Goal: Transaction & Acquisition: Obtain resource

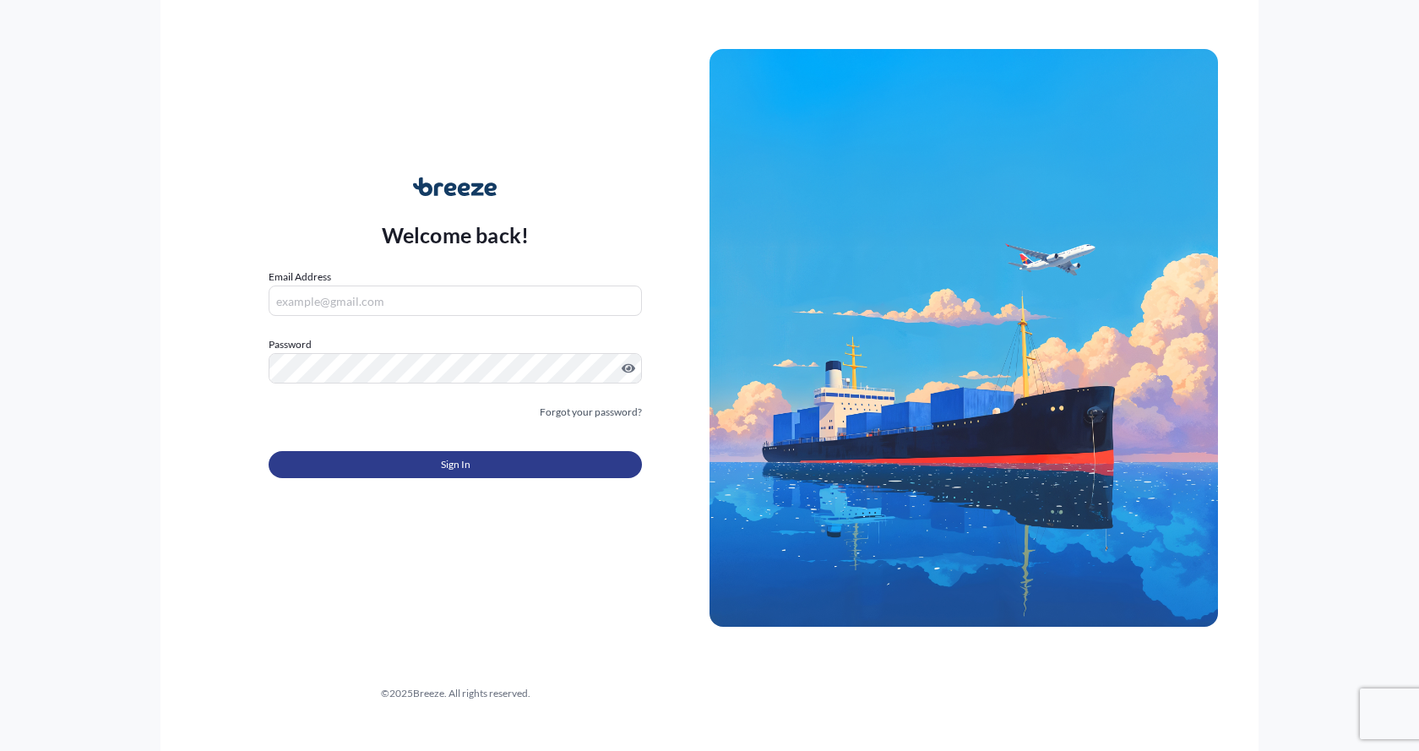
type input "[EMAIL_ADDRESS][DOMAIN_NAME]"
click at [402, 465] on button "Sign In" at bounding box center [455, 464] width 373 height 27
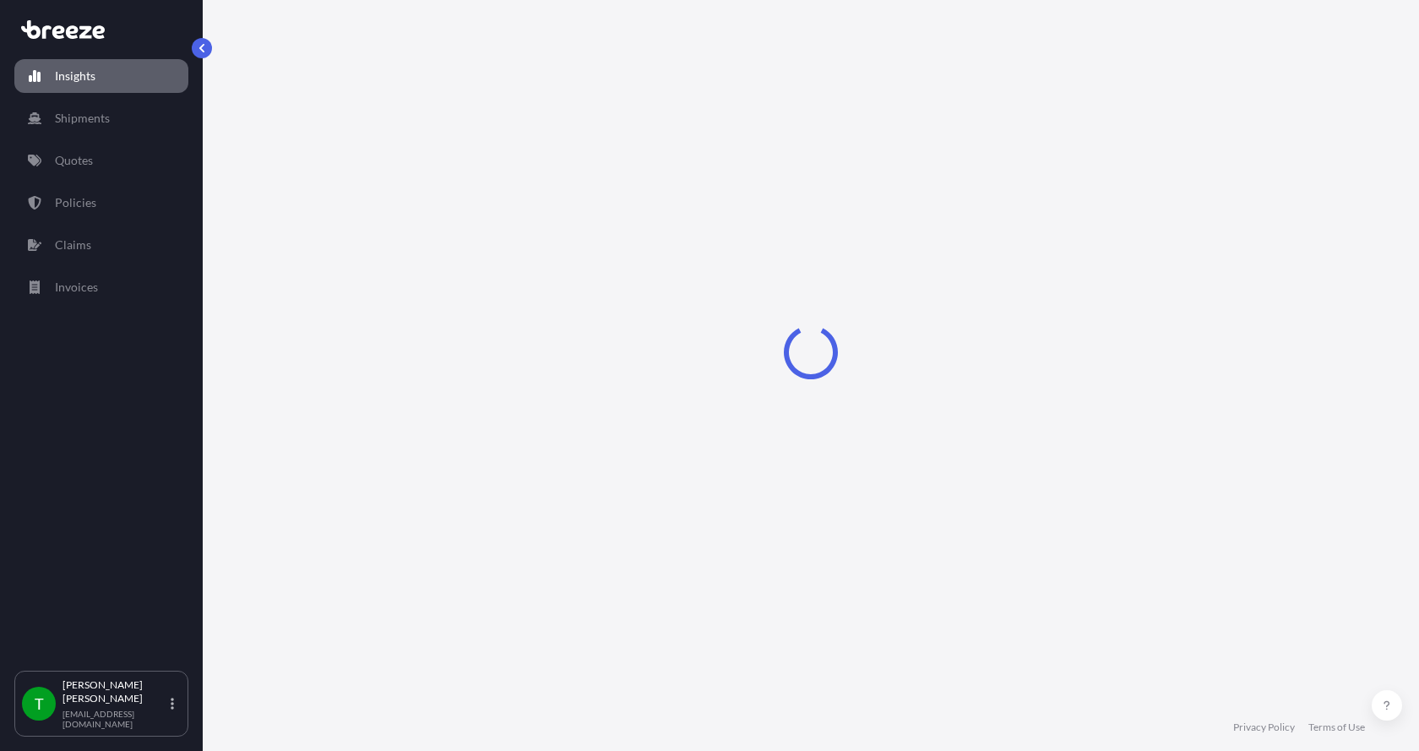
select select "2025"
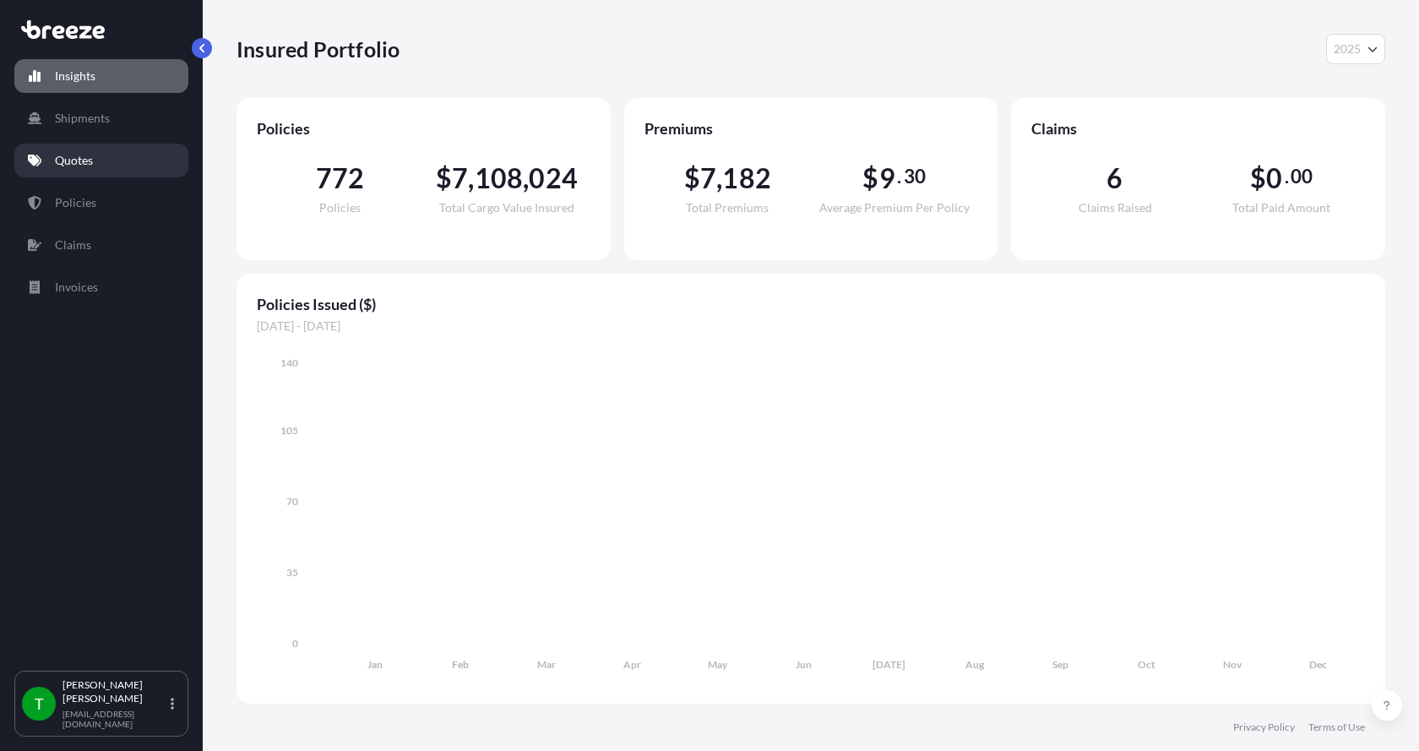
click at [63, 158] on p "Quotes" at bounding box center [74, 160] width 38 height 17
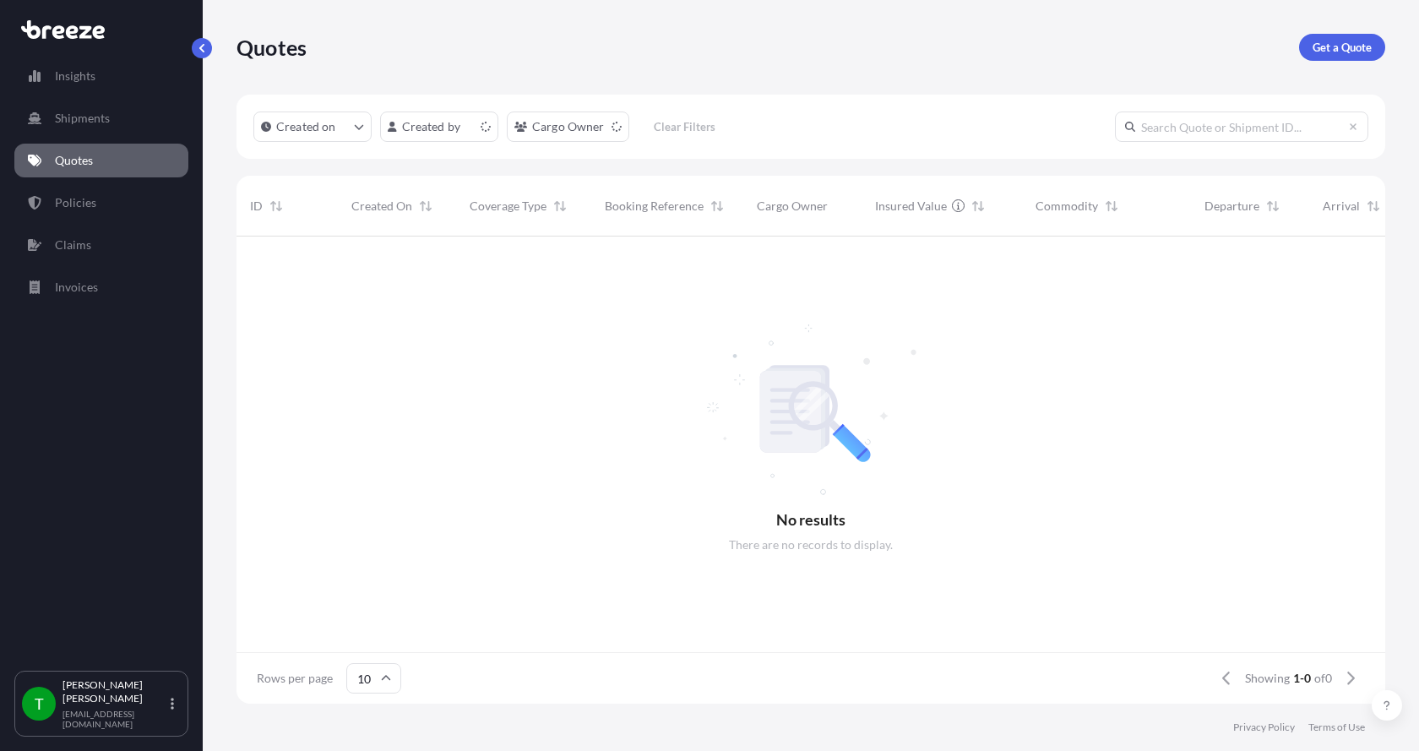
scroll to position [14, 14]
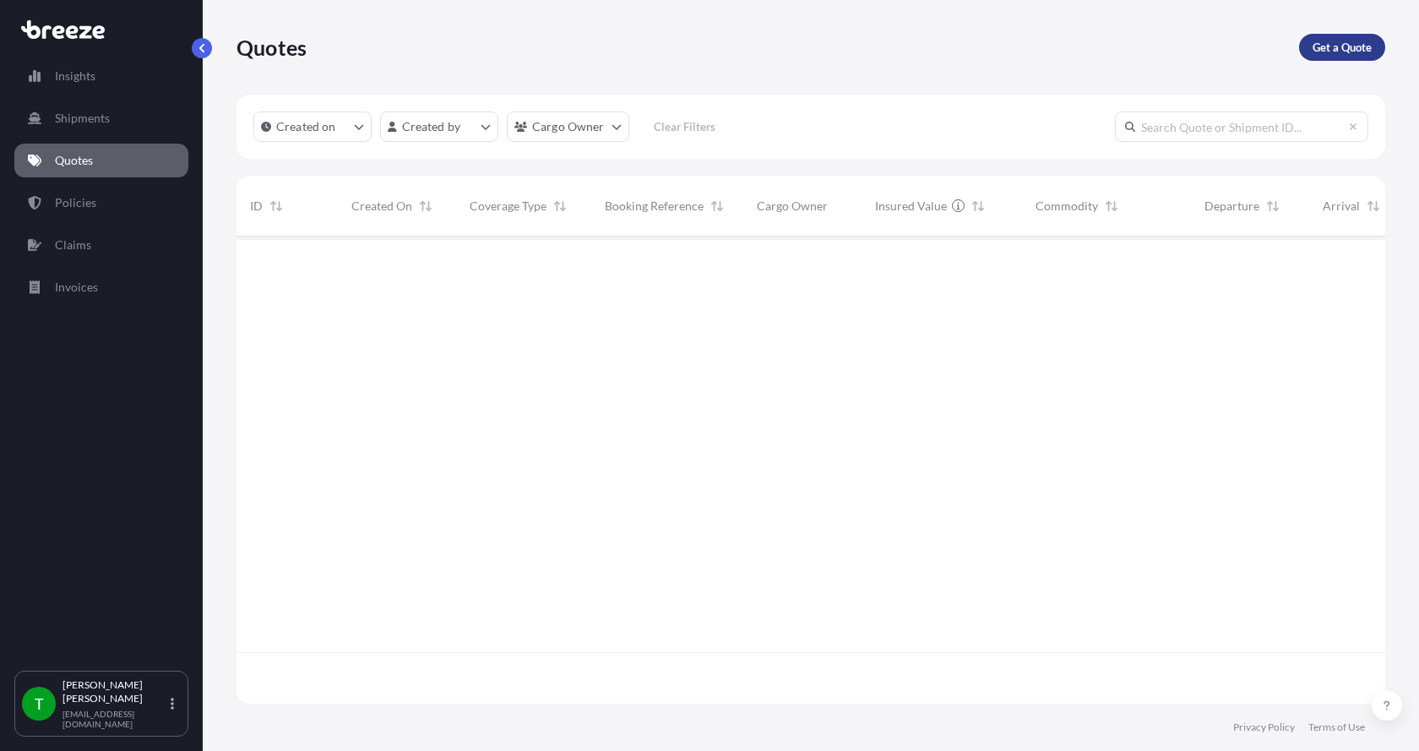
click at [1361, 38] on link "Get a Quote" at bounding box center [1342, 47] width 86 height 27
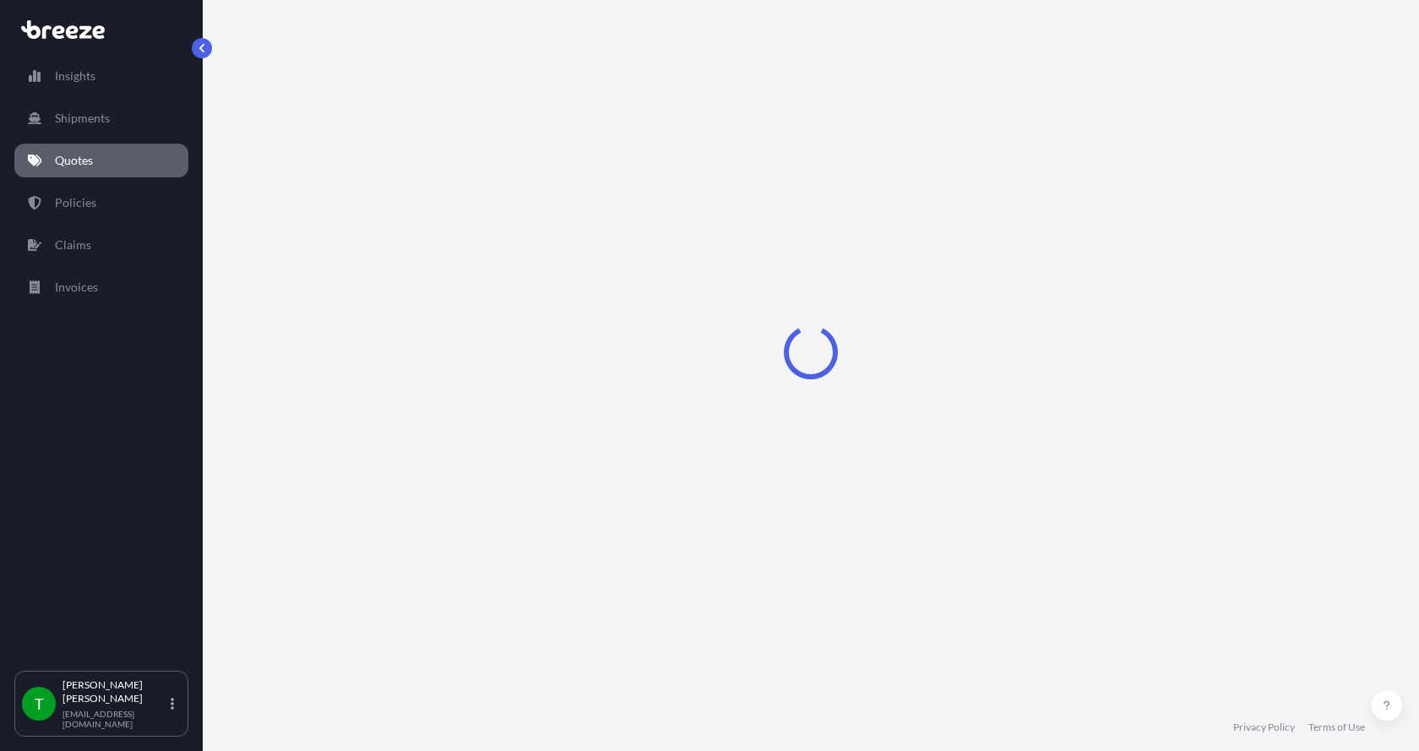
select select "Sea"
select select "1"
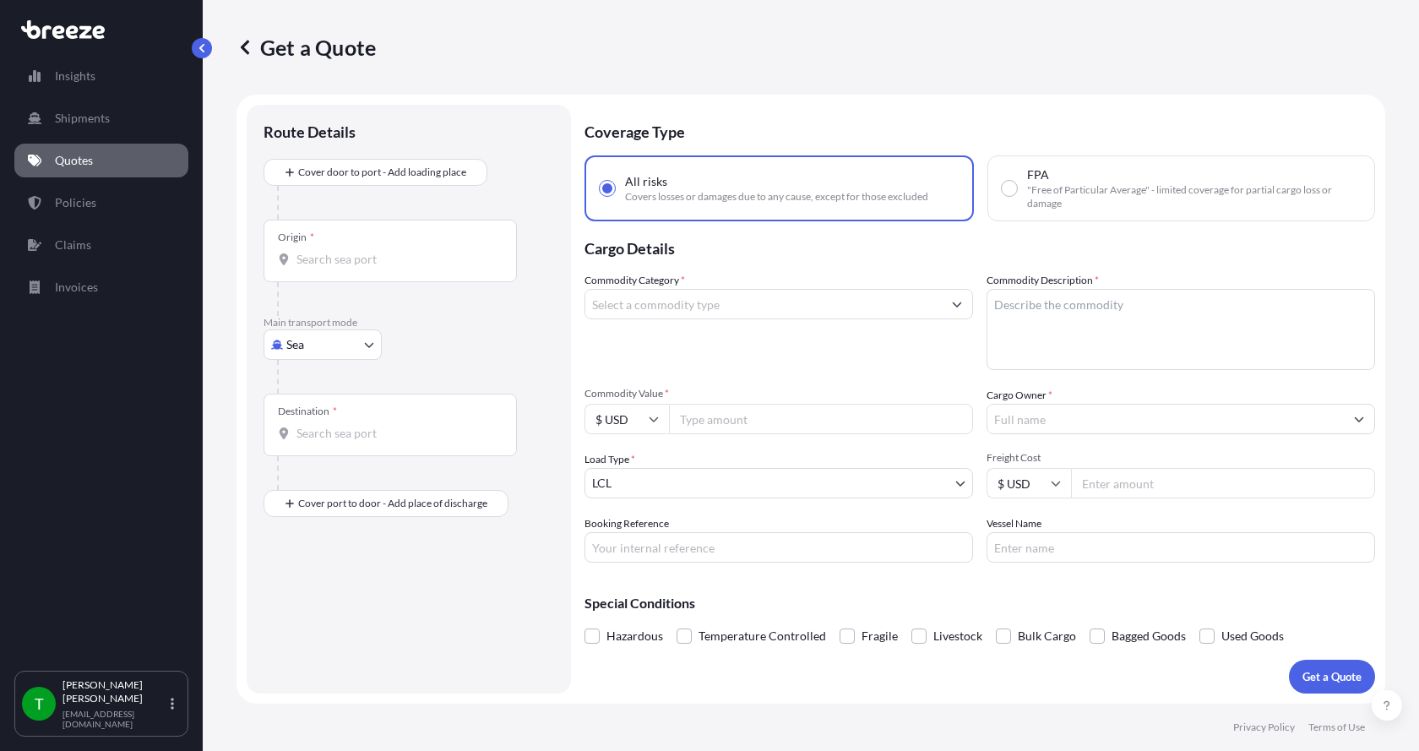
click at [302, 347] on body "Insights Shipments Quotes Policies Claims Invoices T [PERSON_NAME] [EMAIL_ADDRE…" at bounding box center [709, 375] width 1419 height 751
click at [312, 443] on span "Road" at bounding box center [309, 449] width 27 height 17
select select "Road"
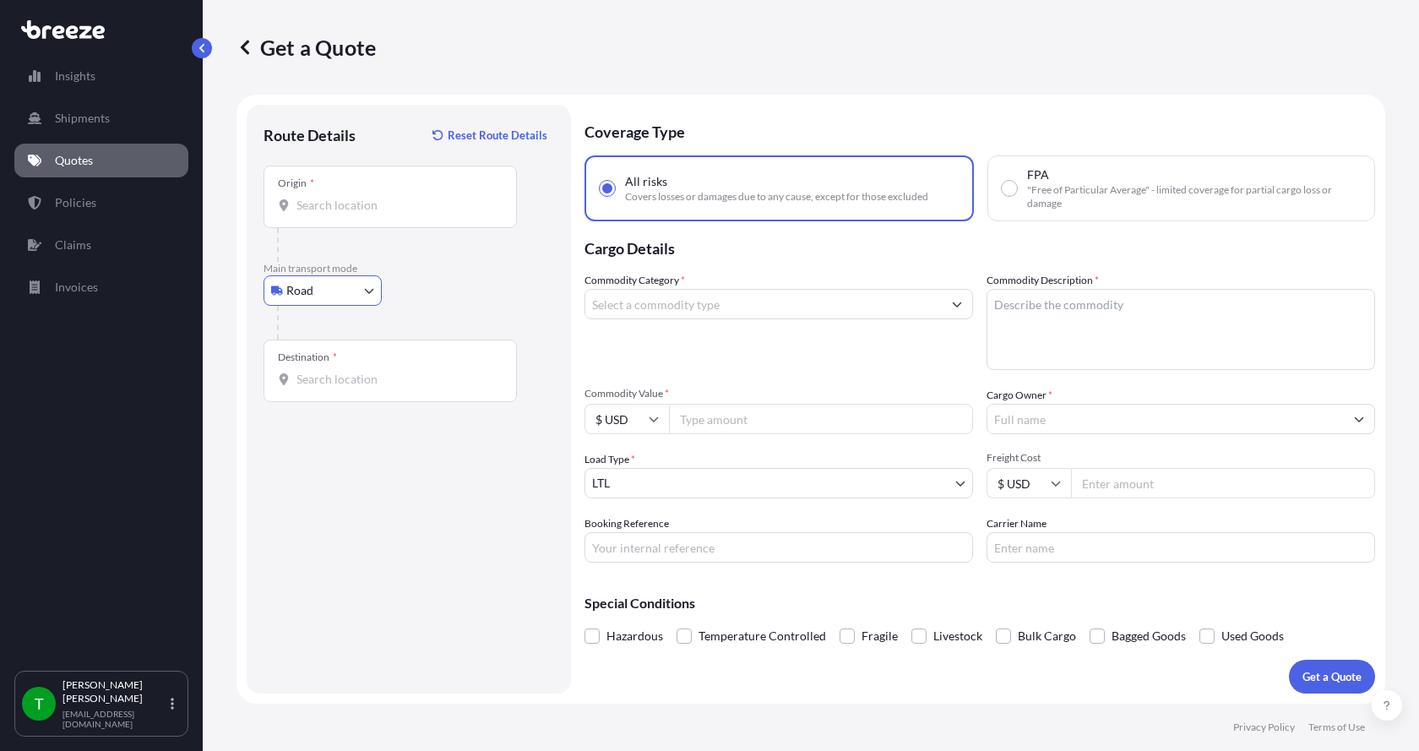
click at [296, 198] on div at bounding box center [390, 205] width 225 height 17
click at [296, 198] on input "Origin *" at bounding box center [395, 205] width 199 height 17
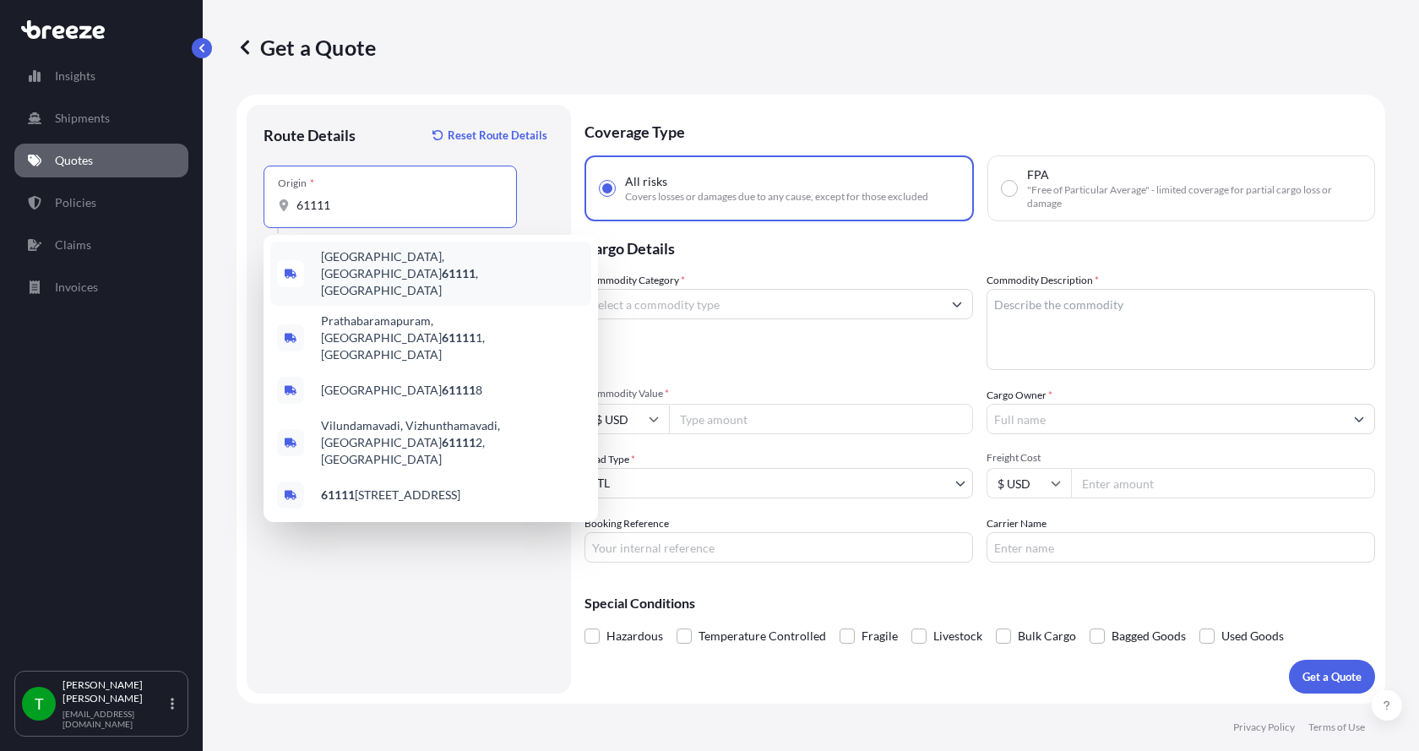
click at [361, 261] on span "[GEOGRAPHIC_DATA] , [GEOGRAPHIC_DATA]" at bounding box center [453, 273] width 264 height 51
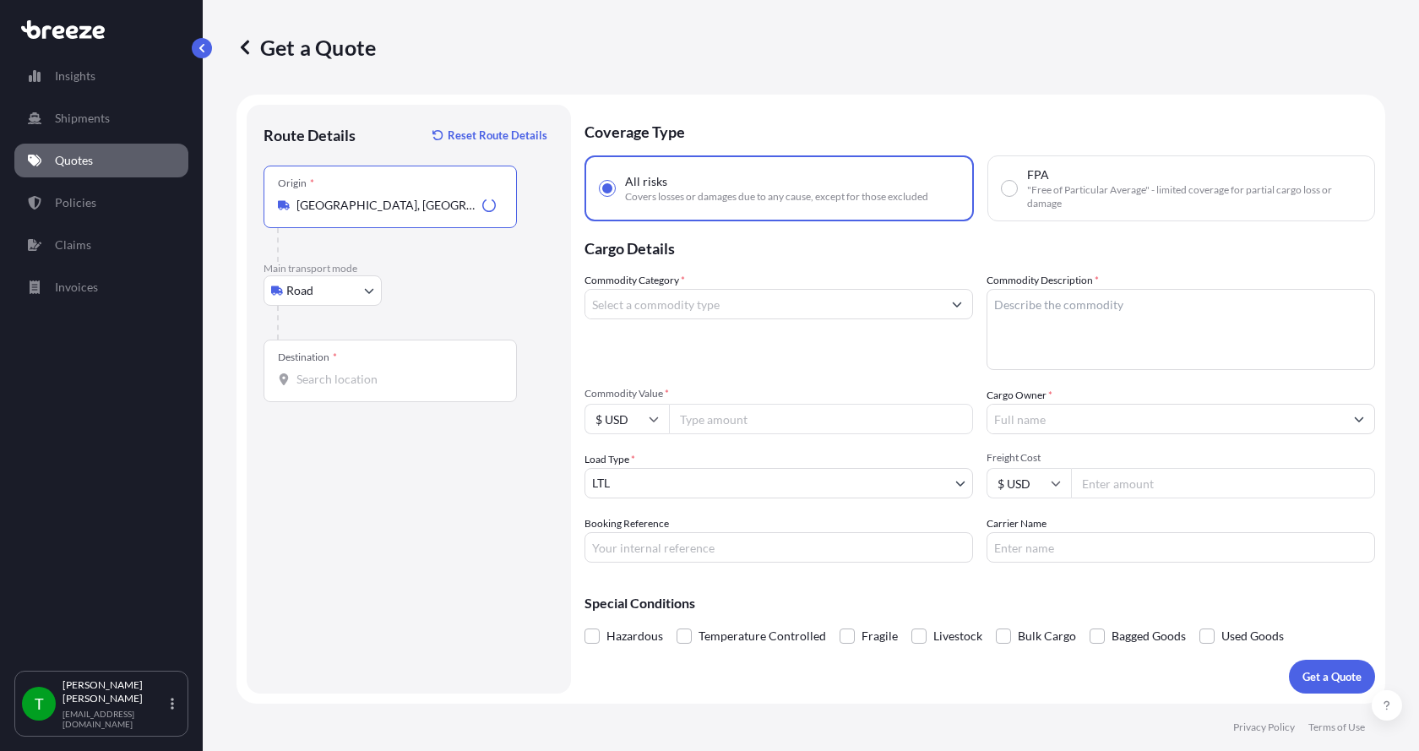
type input "[GEOGRAPHIC_DATA], [GEOGRAPHIC_DATA]"
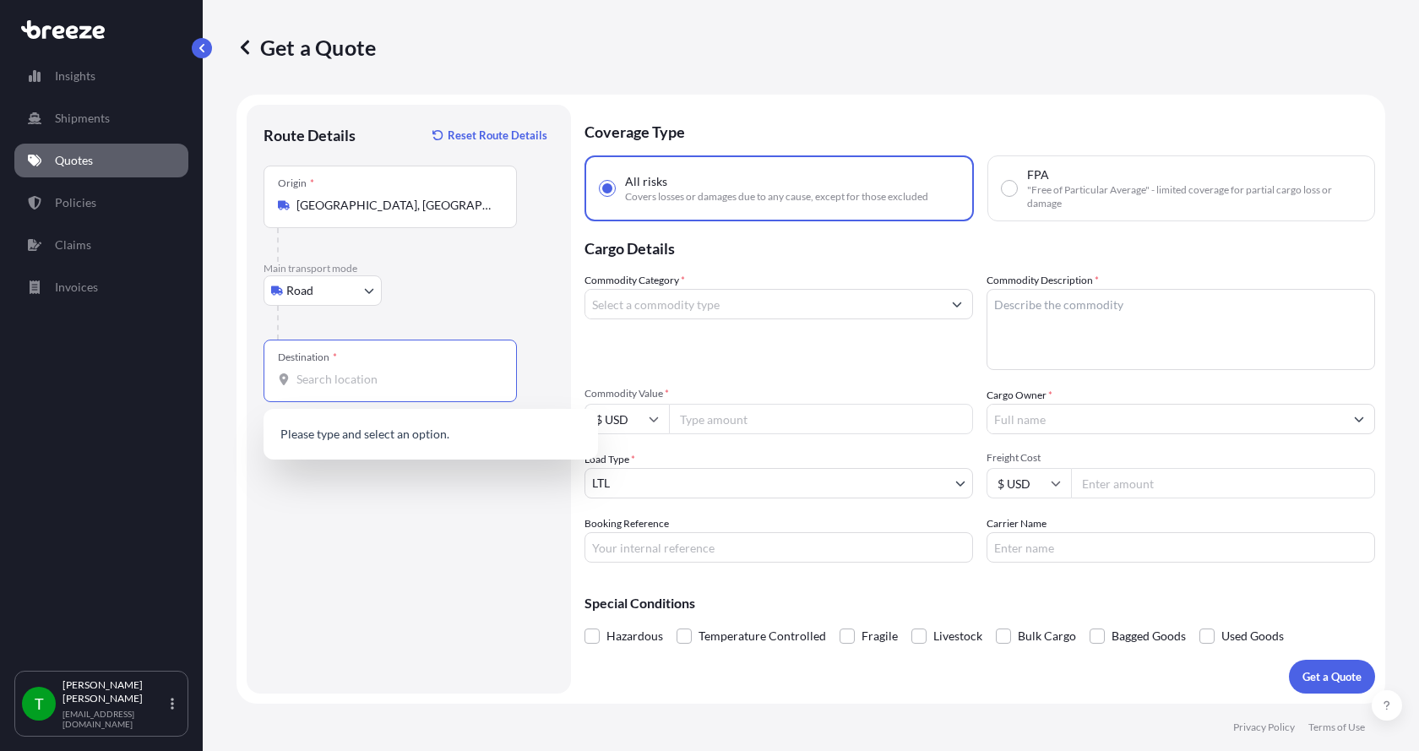
click at [314, 378] on input "Destination *" at bounding box center [395, 379] width 199 height 17
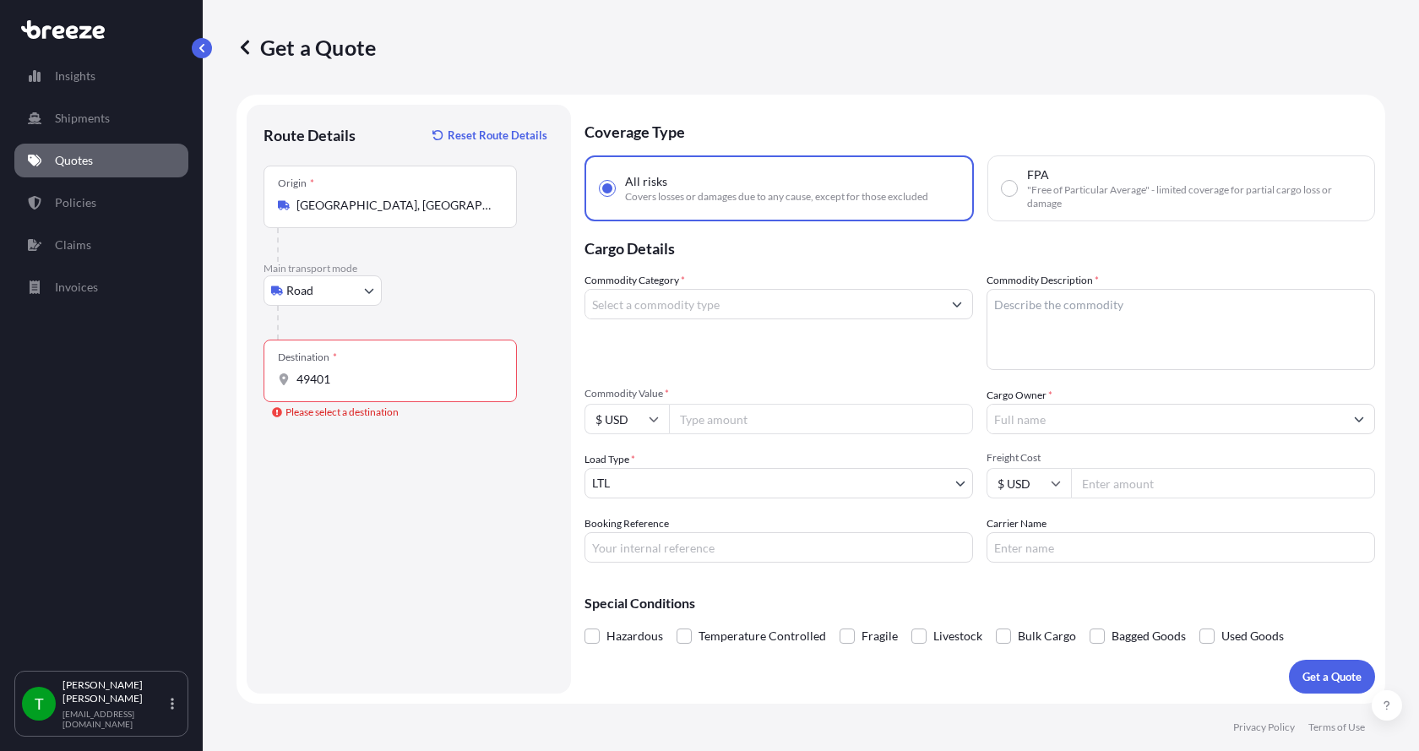
click at [343, 384] on input "49401" at bounding box center [395, 379] width 199 height 17
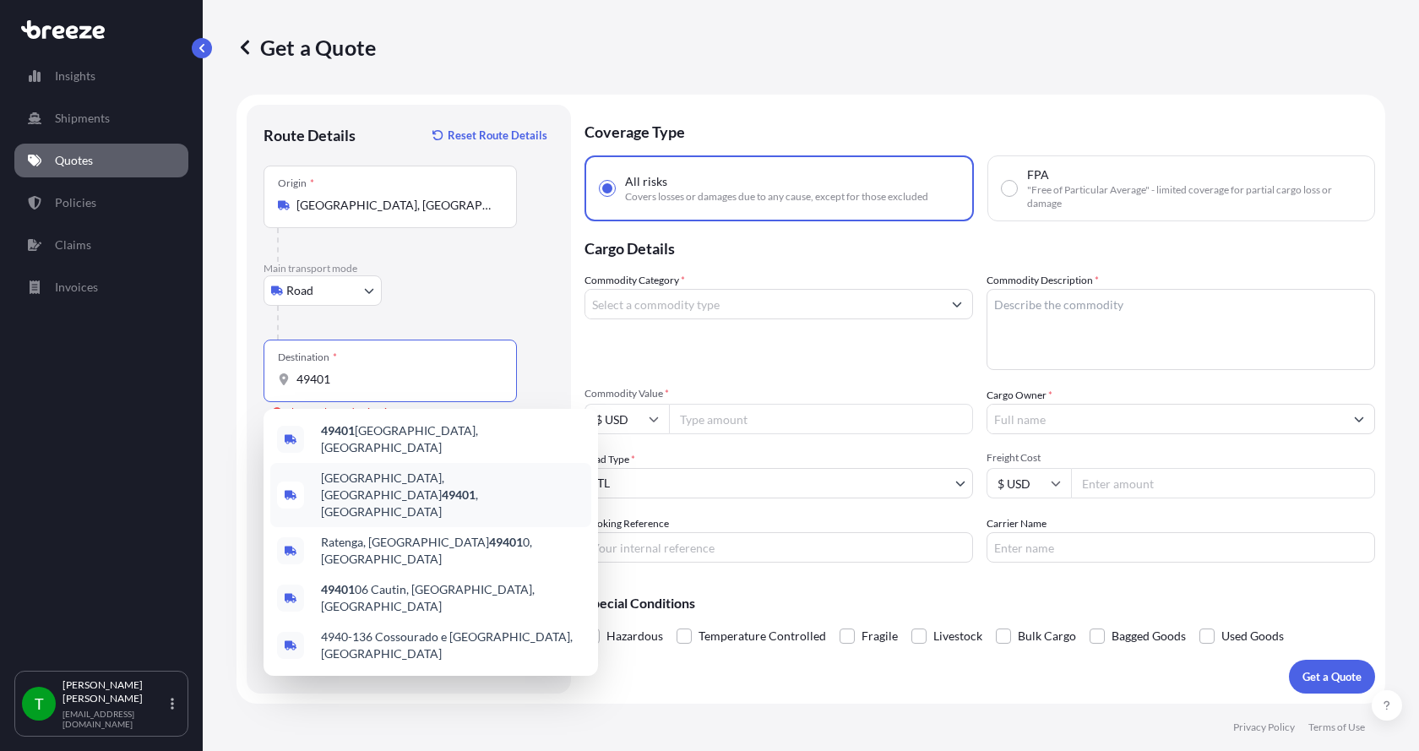
click at [344, 470] on span "[GEOGRAPHIC_DATA]" at bounding box center [453, 495] width 264 height 51
type input "[GEOGRAPHIC_DATA]"
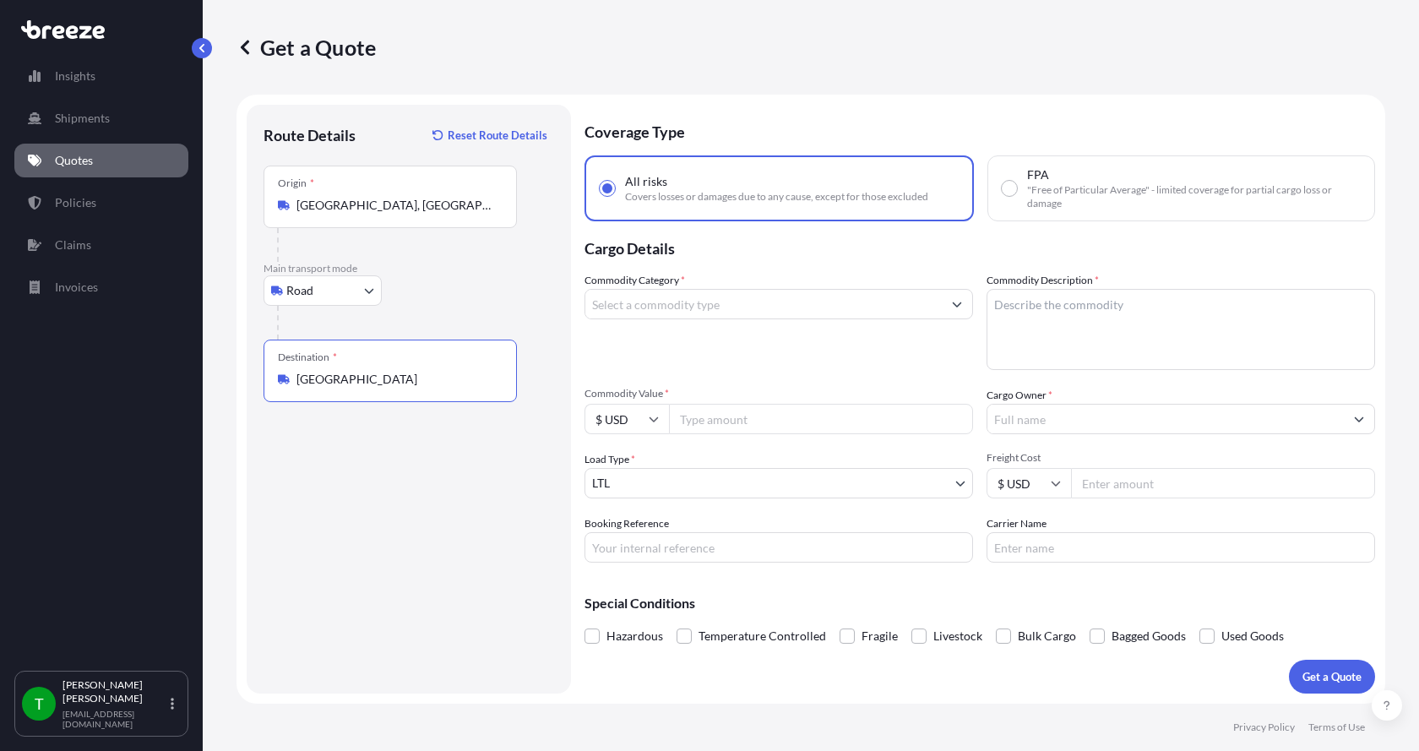
click at [715, 301] on input "Commodity Category *" at bounding box center [763, 304] width 356 height 30
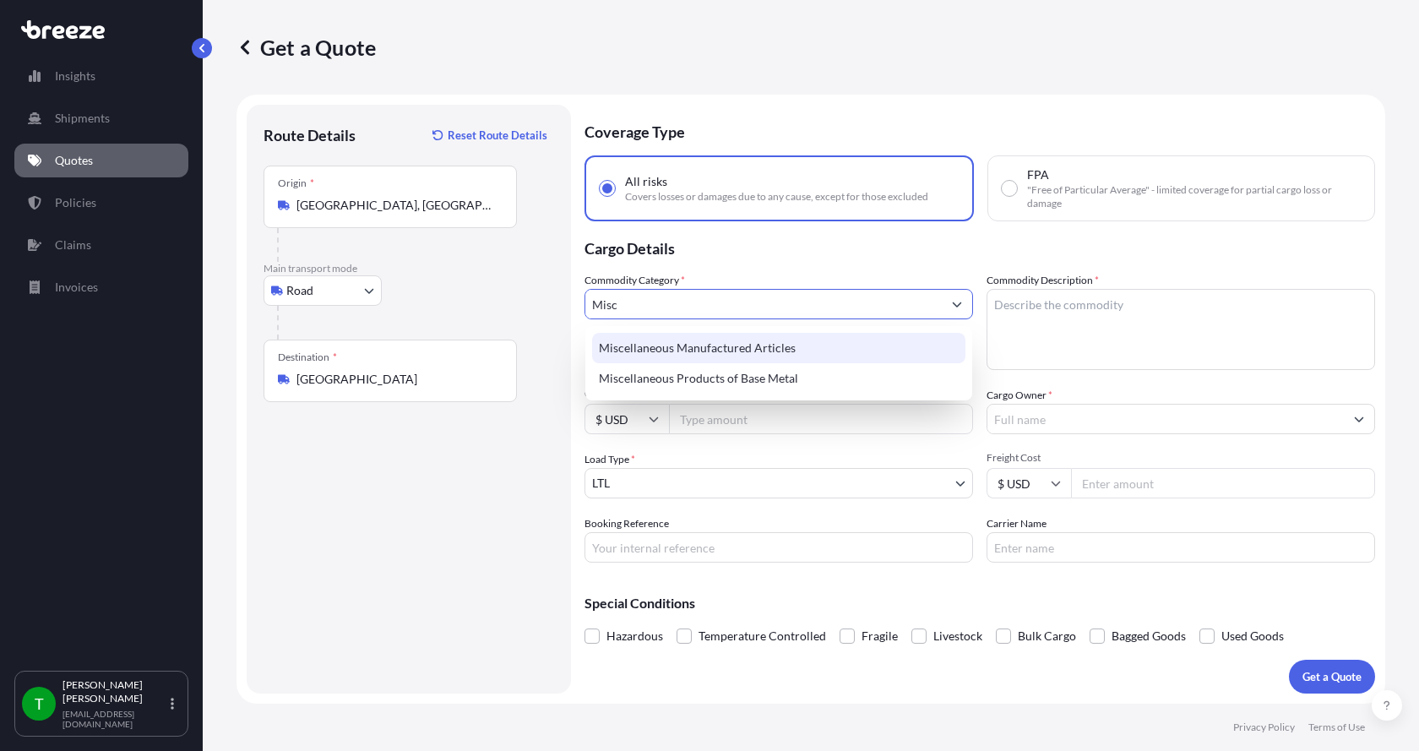
click at [736, 349] on div "Miscellaneous Manufactured Articles" at bounding box center [778, 348] width 373 height 30
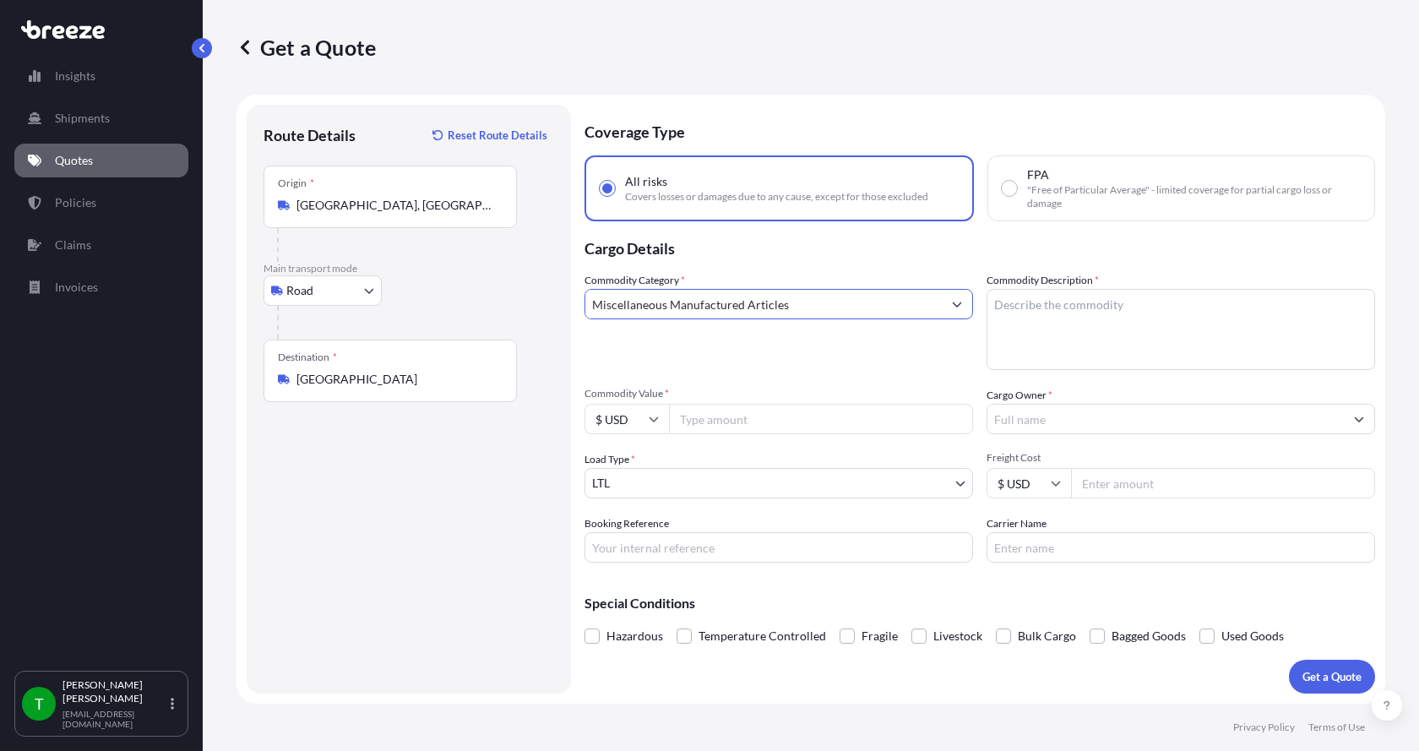
type input "Miscellaneous Manufactured Articles"
click at [1072, 299] on textarea "Commodity Description *" at bounding box center [1180, 329] width 389 height 81
type textarea "I"
type textarea "Influent Flange"
click at [753, 419] on input "Commodity Value *" at bounding box center [821, 419] width 304 height 30
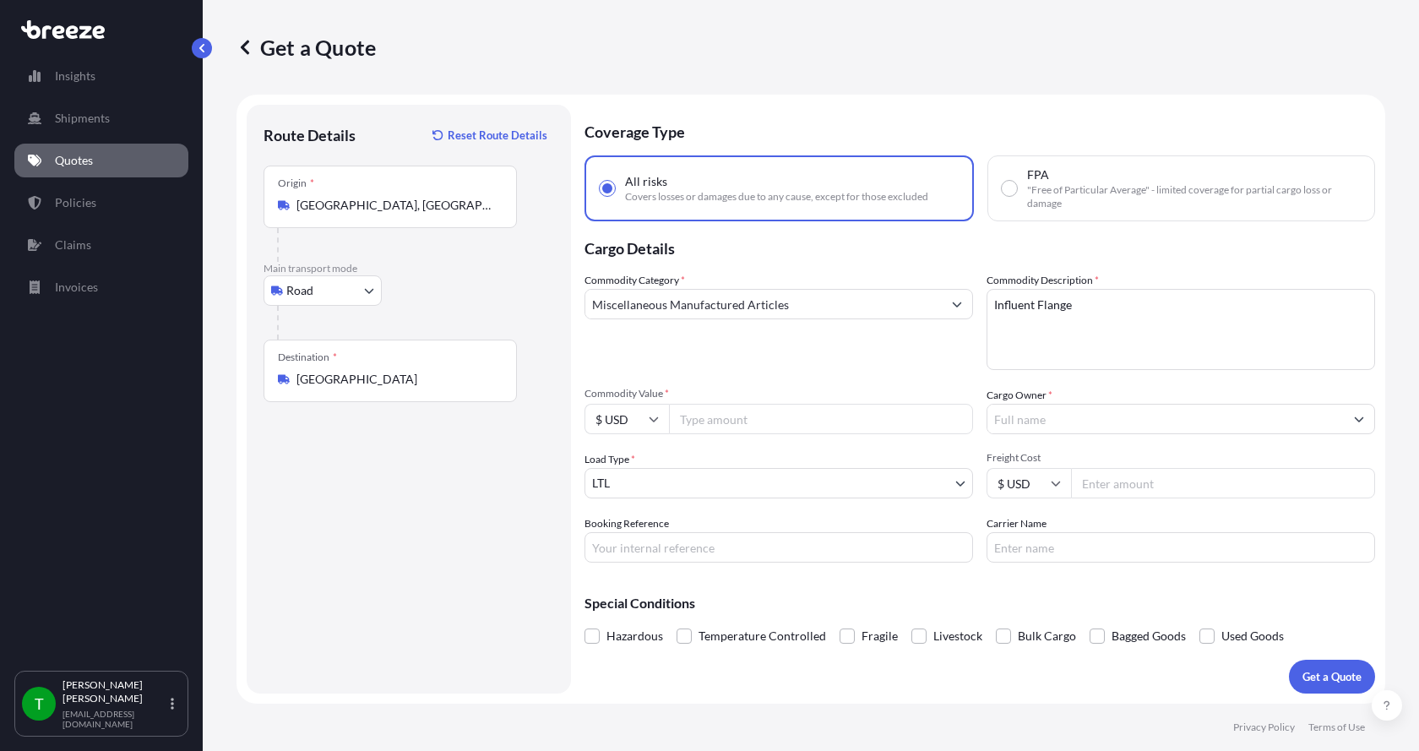
click at [701, 414] on input "Commodity Value *" at bounding box center [821, 419] width 304 height 30
type input "3000.00"
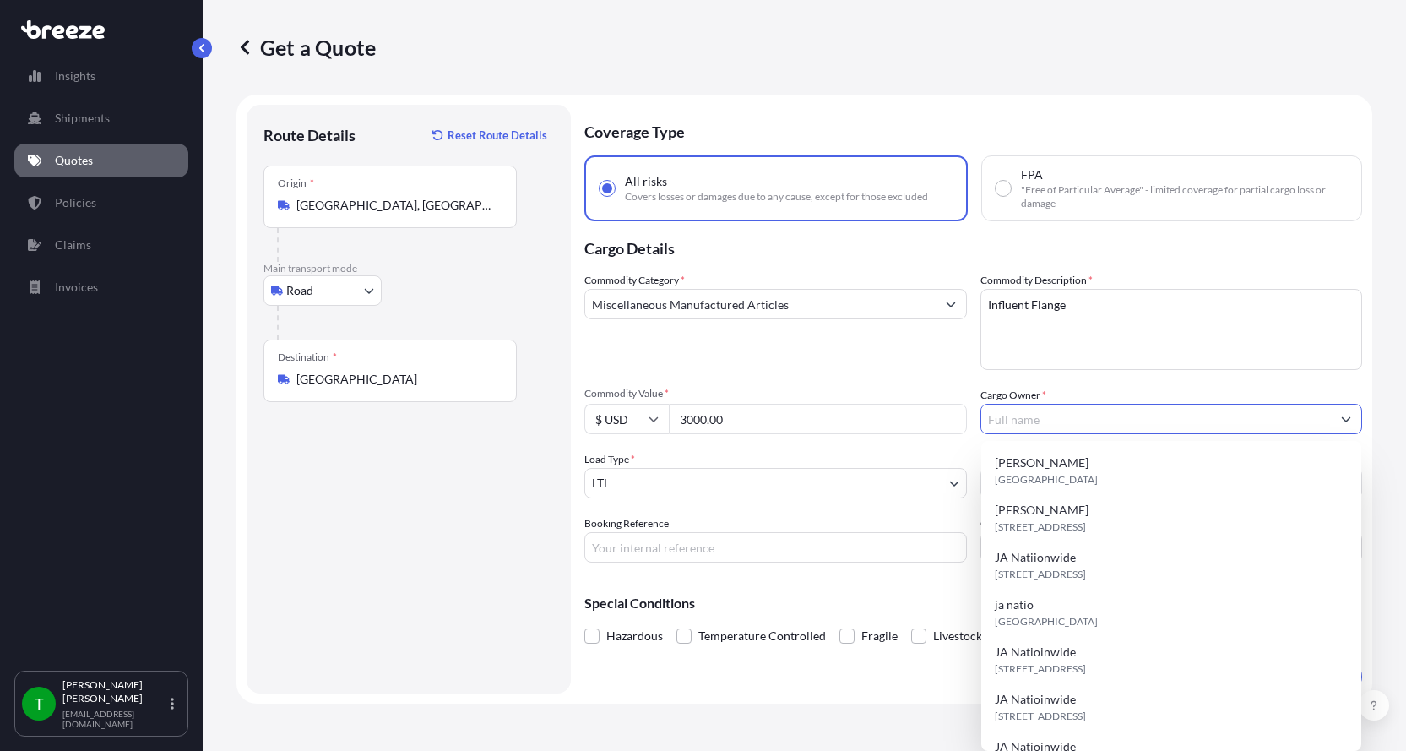
click at [1022, 414] on input "Cargo Owner *" at bounding box center [1156, 419] width 351 height 30
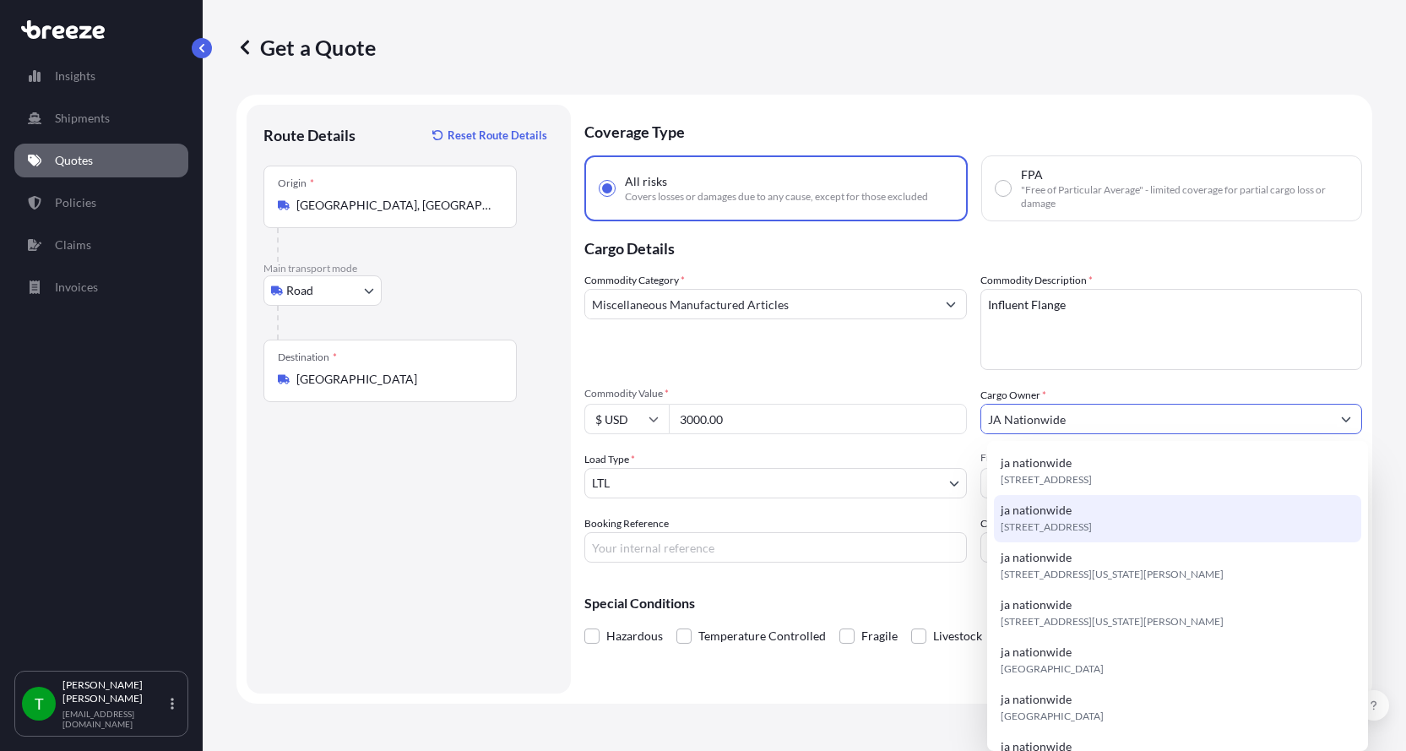
type input "JA Nationwide"
click at [660, 543] on input "Booking Reference" at bounding box center [775, 547] width 383 height 30
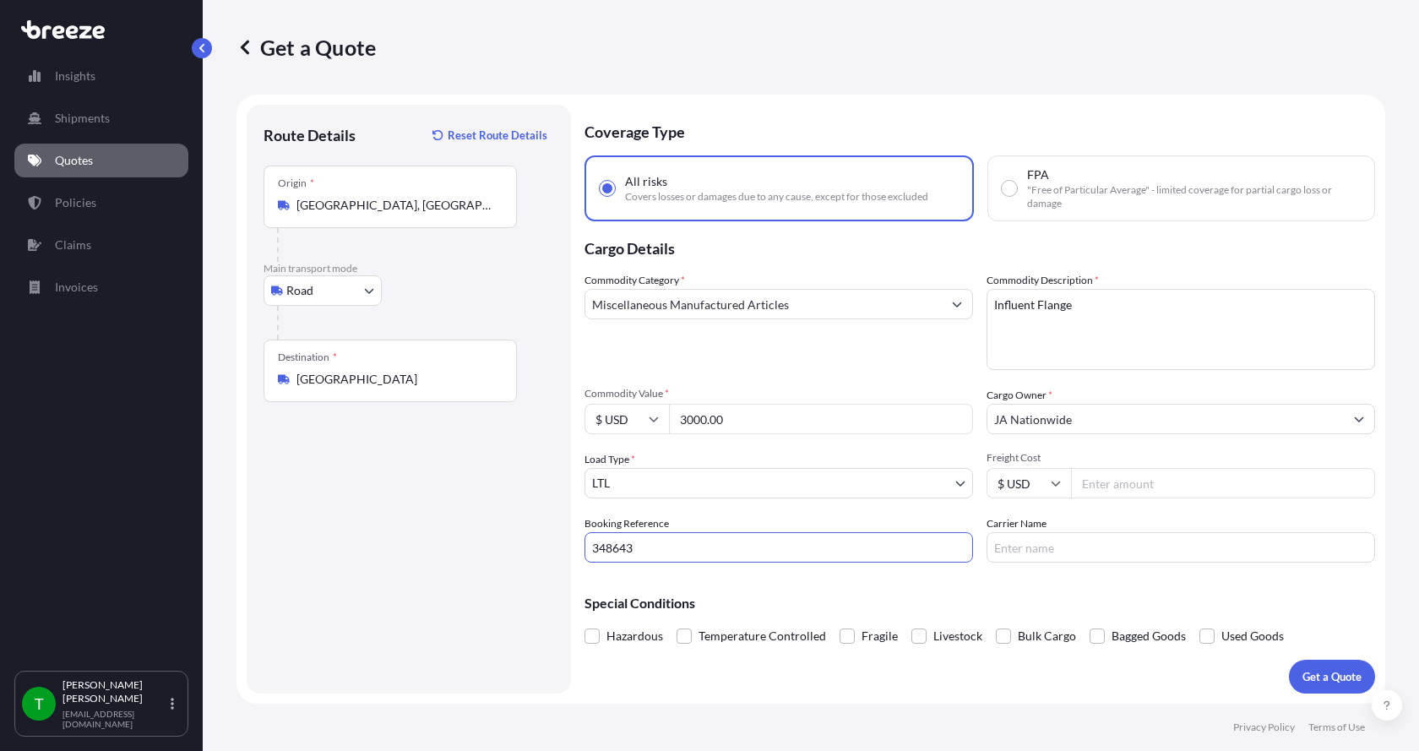
type input "348643"
click at [1130, 488] on input "Freight Cost" at bounding box center [1223, 483] width 304 height 30
type input "590.00"
click at [1067, 545] on input "Carrier Name" at bounding box center [1180, 547] width 389 height 30
type input "[GEOGRAPHIC_DATA]"
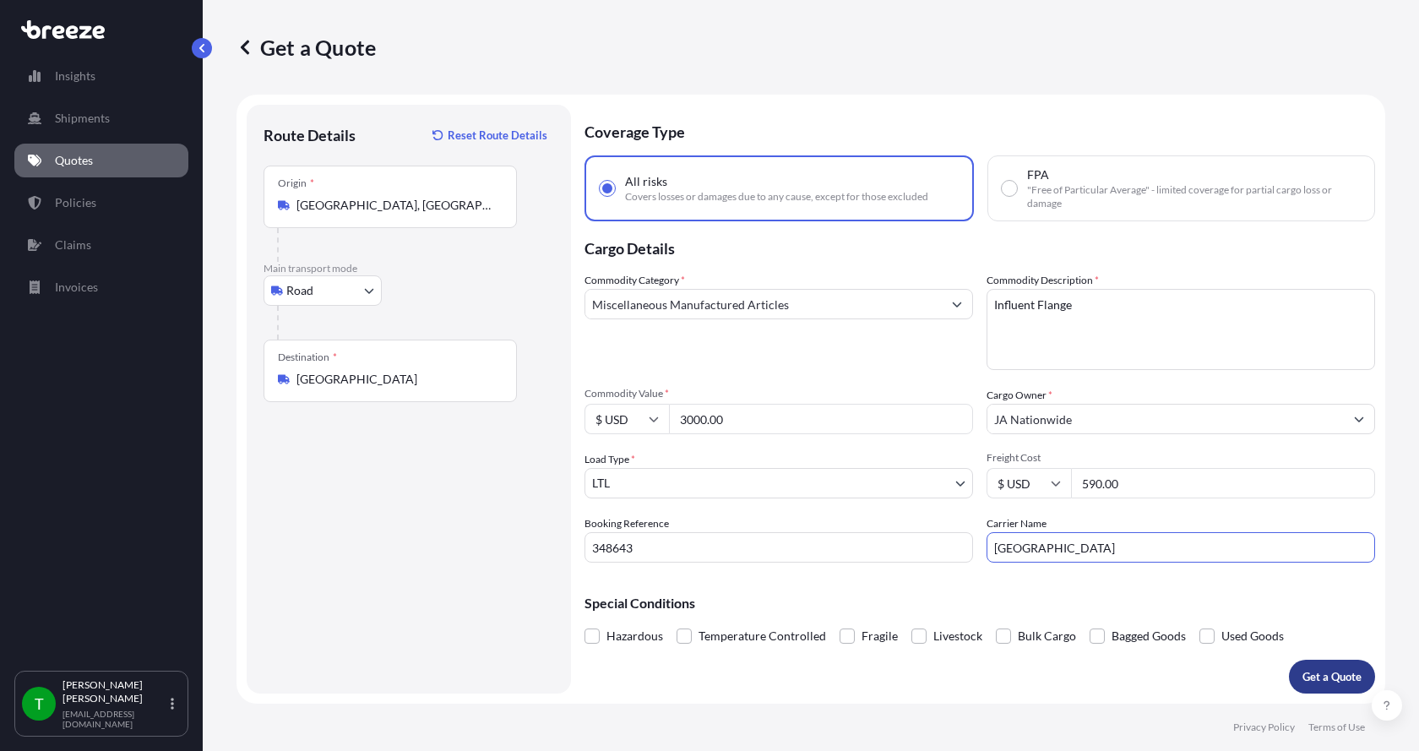
click at [1328, 676] on p "Get a Quote" at bounding box center [1331, 676] width 59 height 17
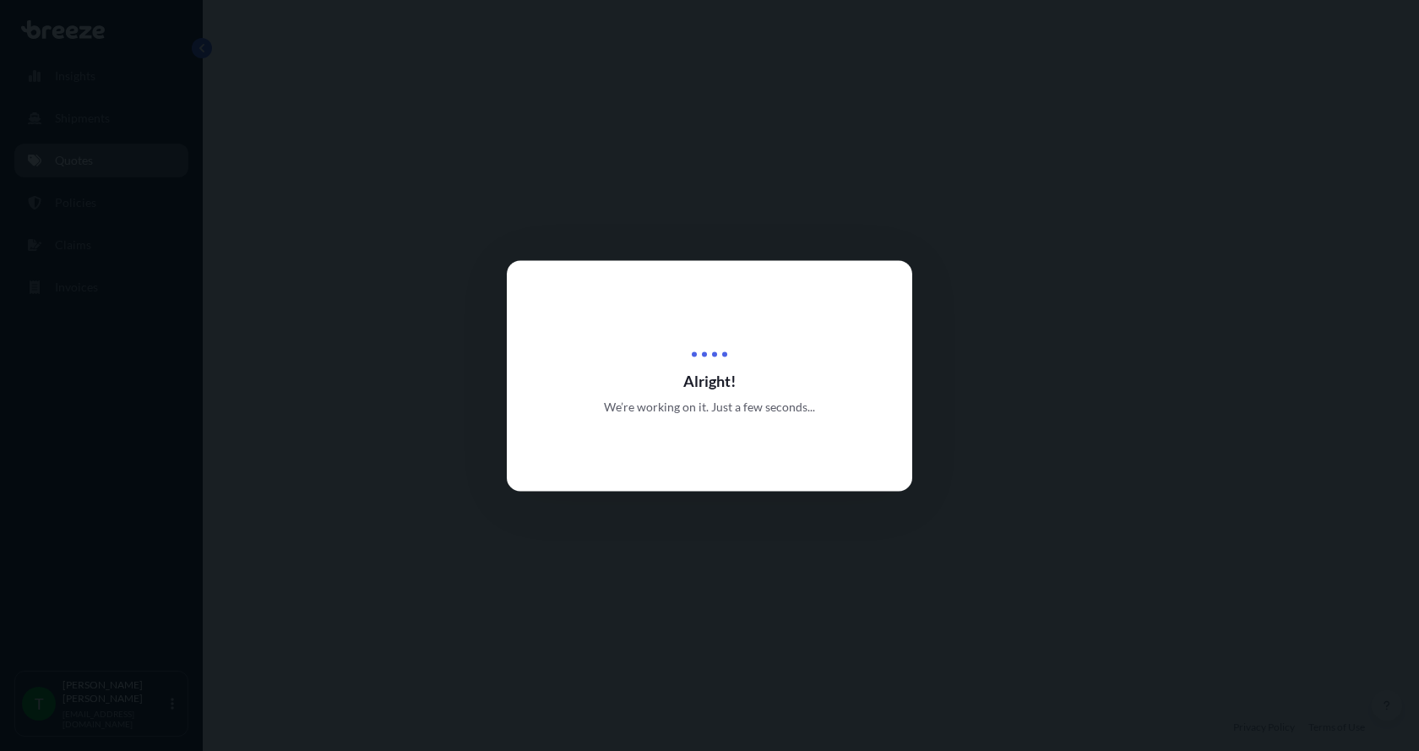
select select "Road"
select select "1"
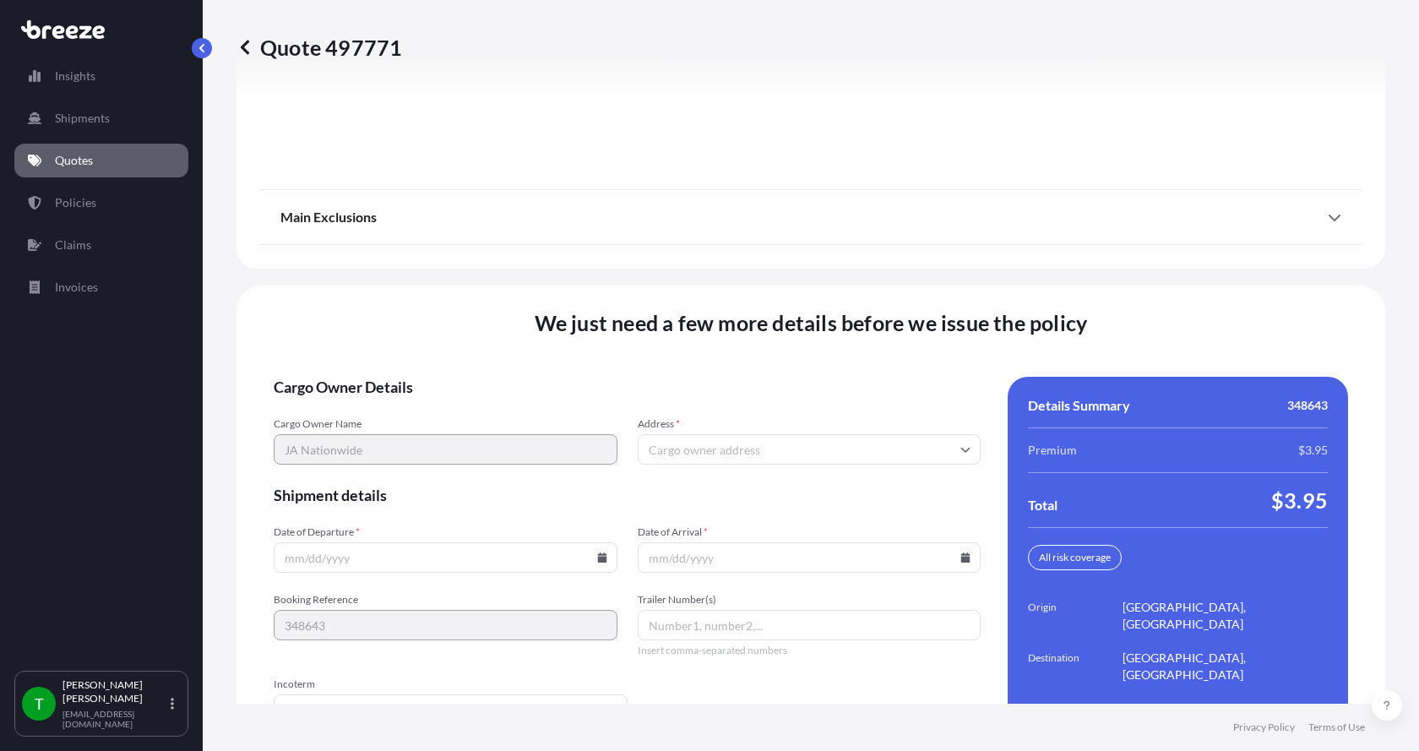
scroll to position [2222, 0]
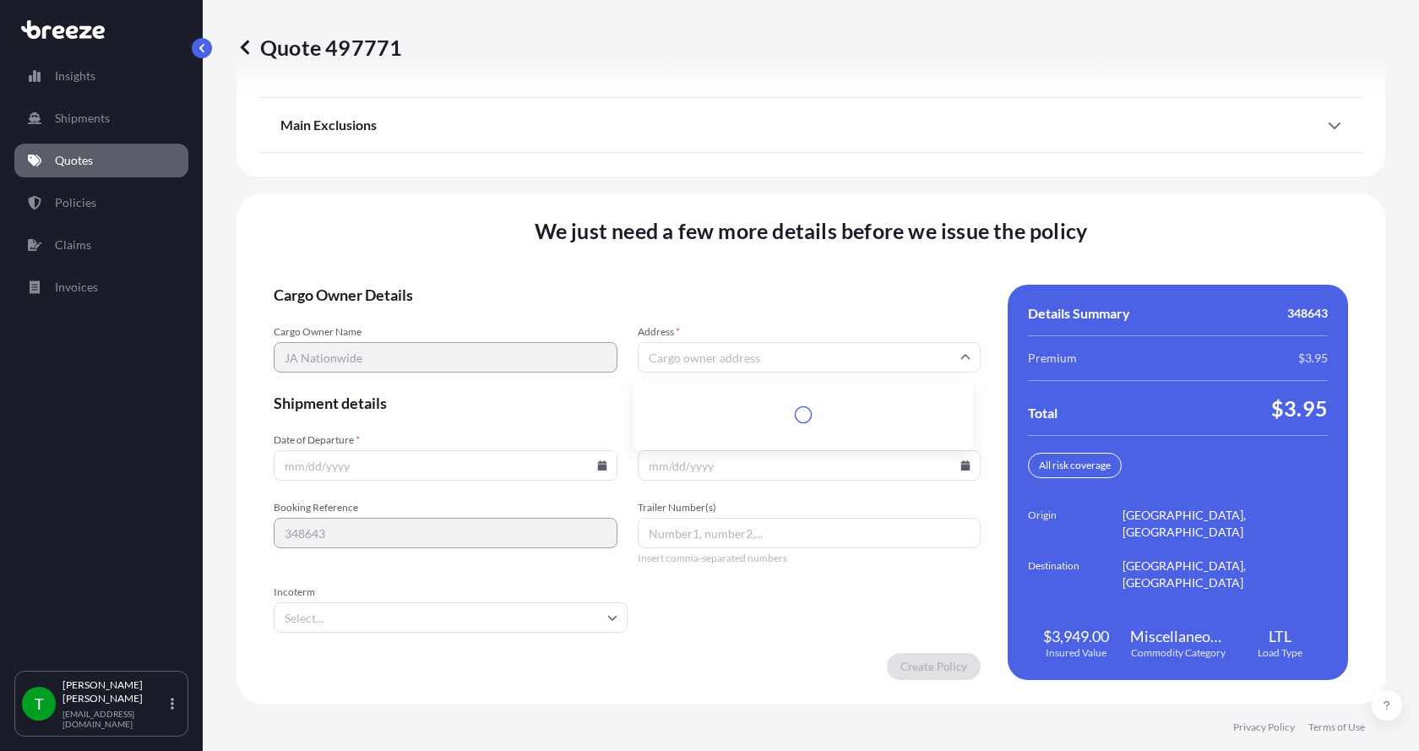
click at [706, 356] on input "Address *" at bounding box center [810, 357] width 344 height 30
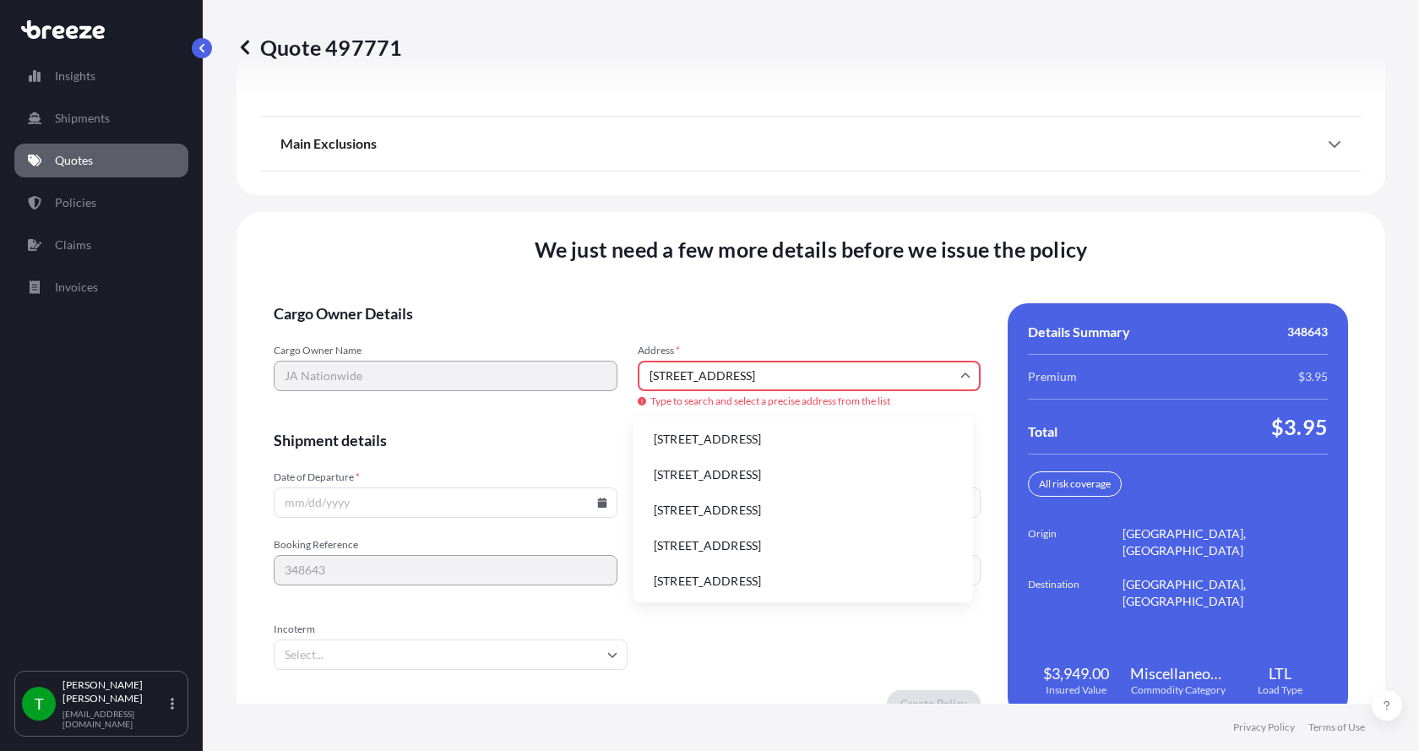
click at [669, 433] on li "[STREET_ADDRESS]" at bounding box center [803, 439] width 326 height 32
type input "[STREET_ADDRESS]"
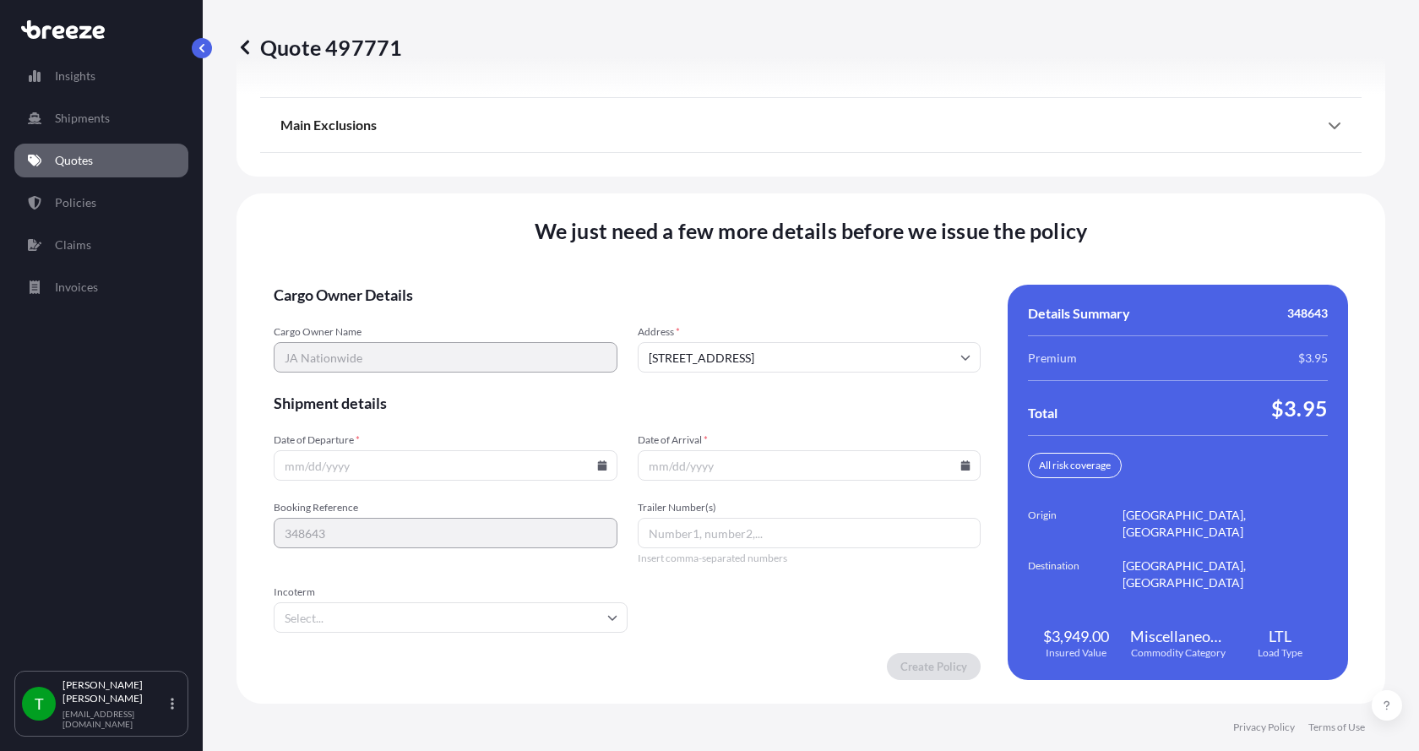
click at [597, 462] on icon at bounding box center [601, 465] width 9 height 10
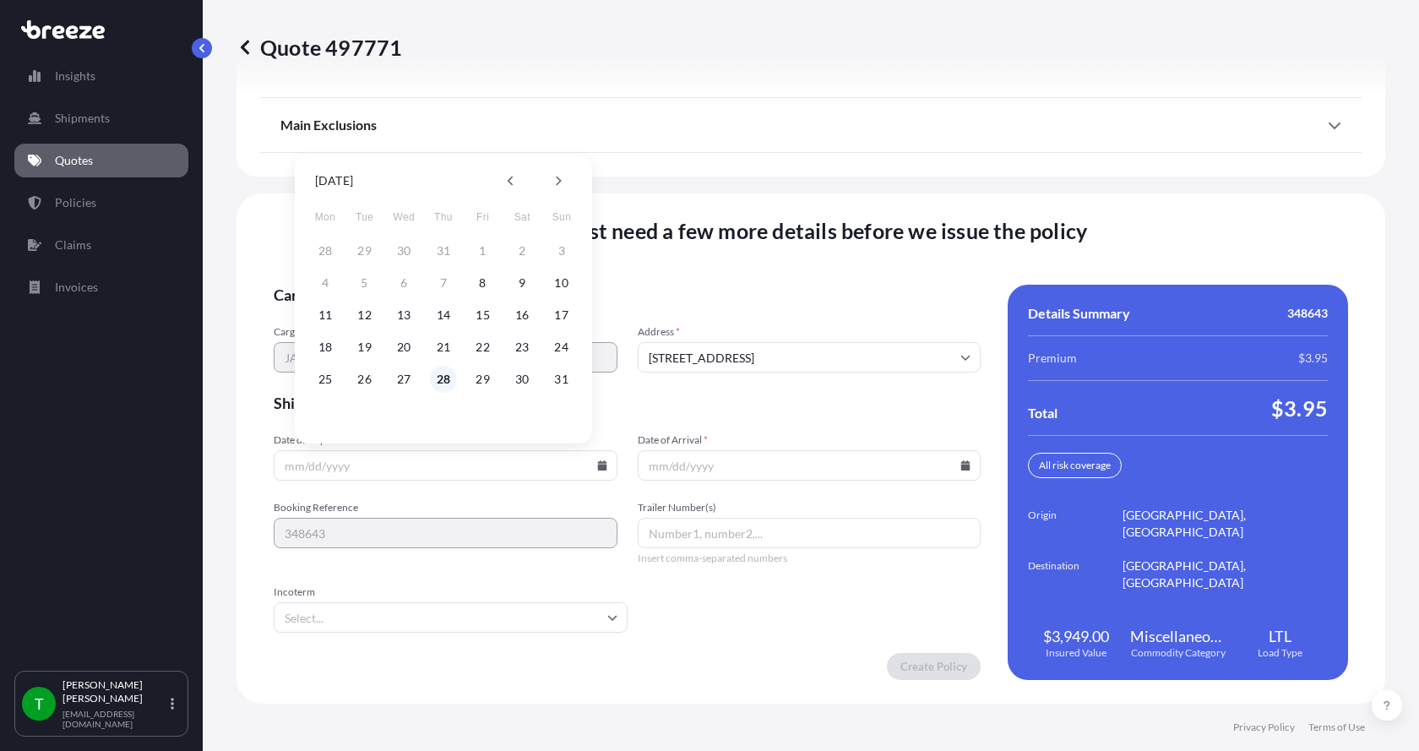
click at [443, 381] on button "28" at bounding box center [443, 379] width 27 height 27
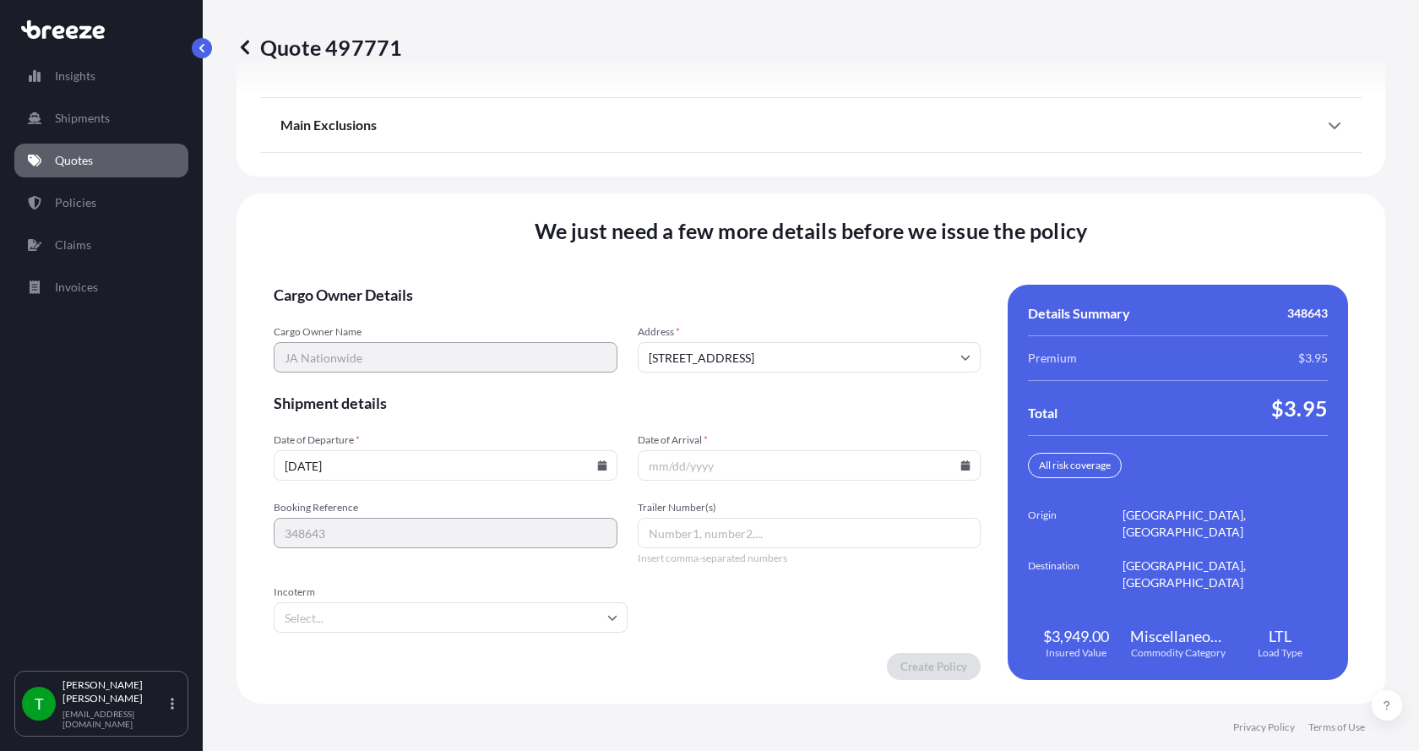
type input "[DATE]"
click at [443, 399] on button "28" at bounding box center [443, 406] width 20 height 15
click at [960, 461] on icon at bounding box center [965, 465] width 10 height 10
click at [917, 177] on icon at bounding box center [918, 181] width 5 height 9
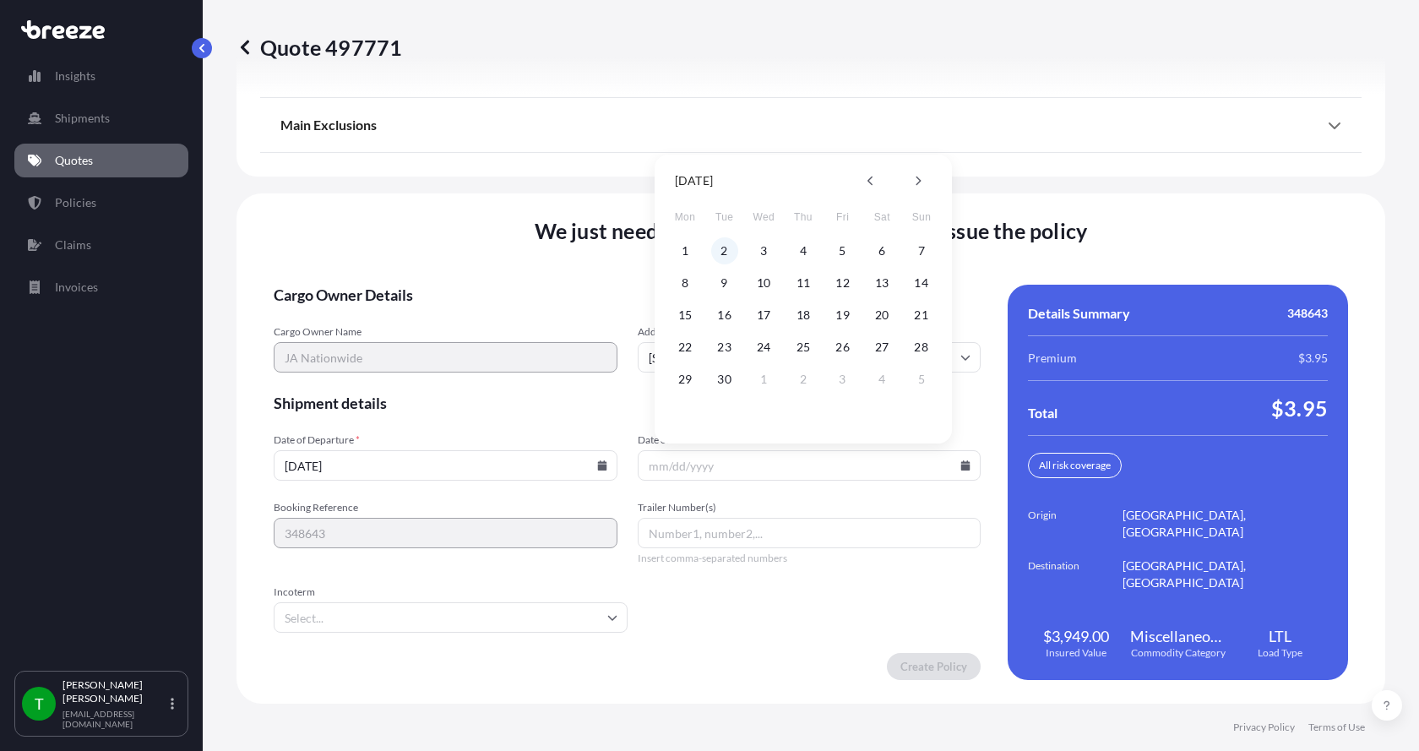
click at [729, 251] on button "2" at bounding box center [724, 250] width 27 height 27
type input "[DATE]"
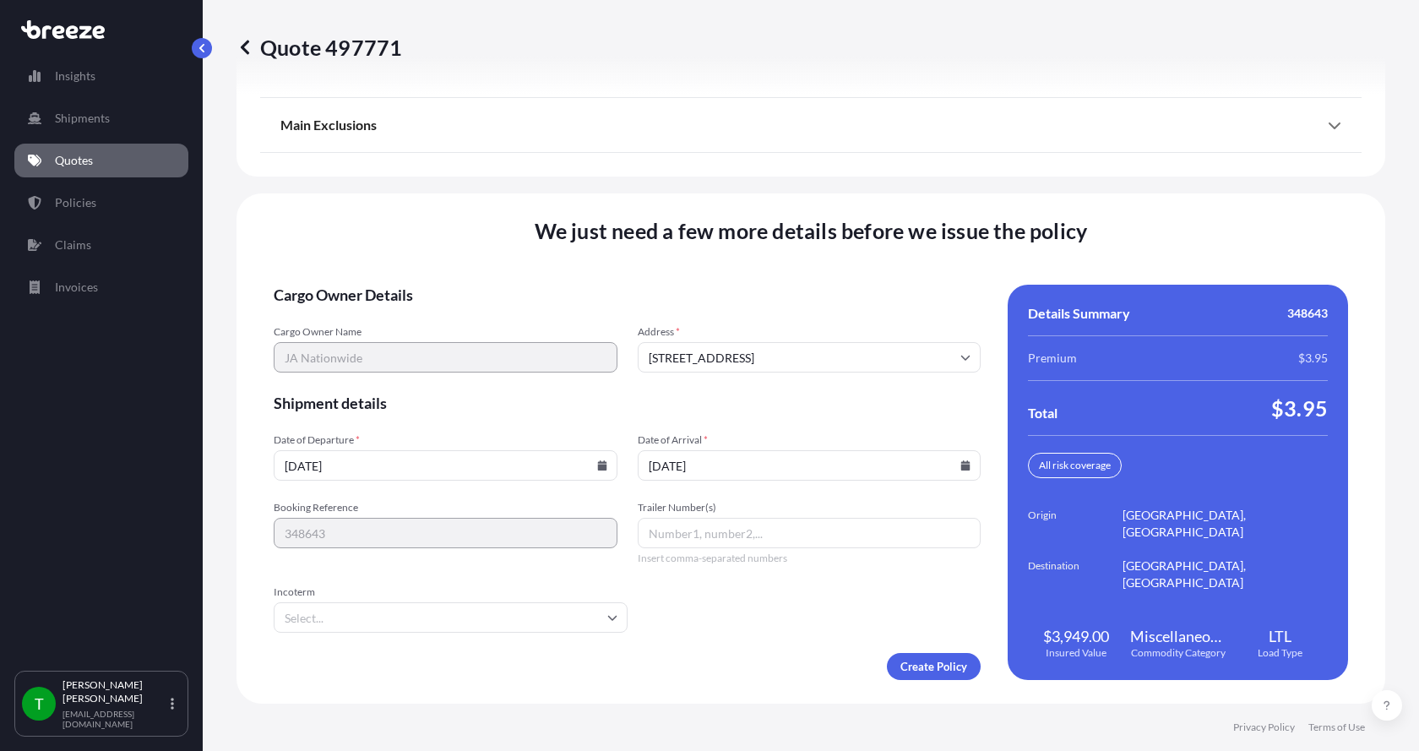
click at [734, 328] on button "2" at bounding box center [744, 335] width 20 height 15
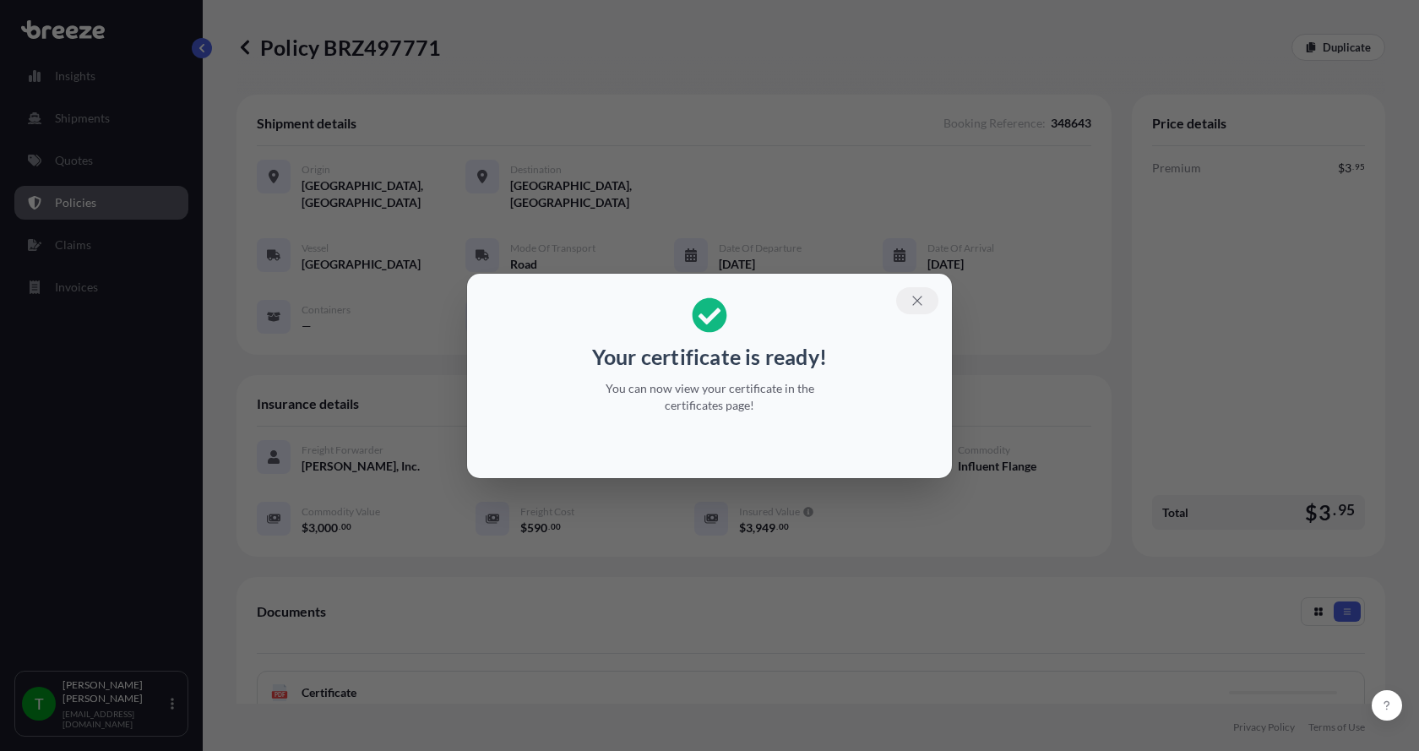
click at [923, 302] on icon "button" at bounding box center [917, 300] width 15 height 15
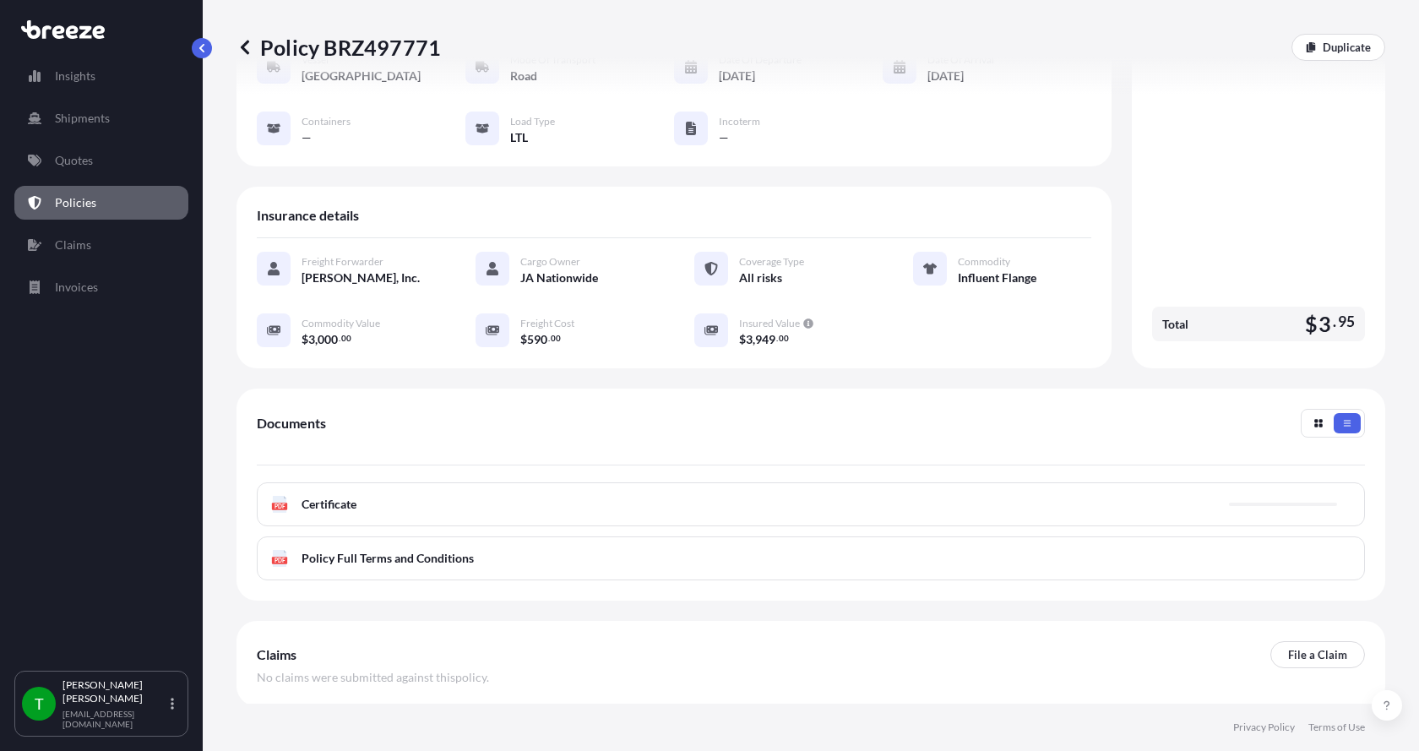
scroll to position [248, 0]
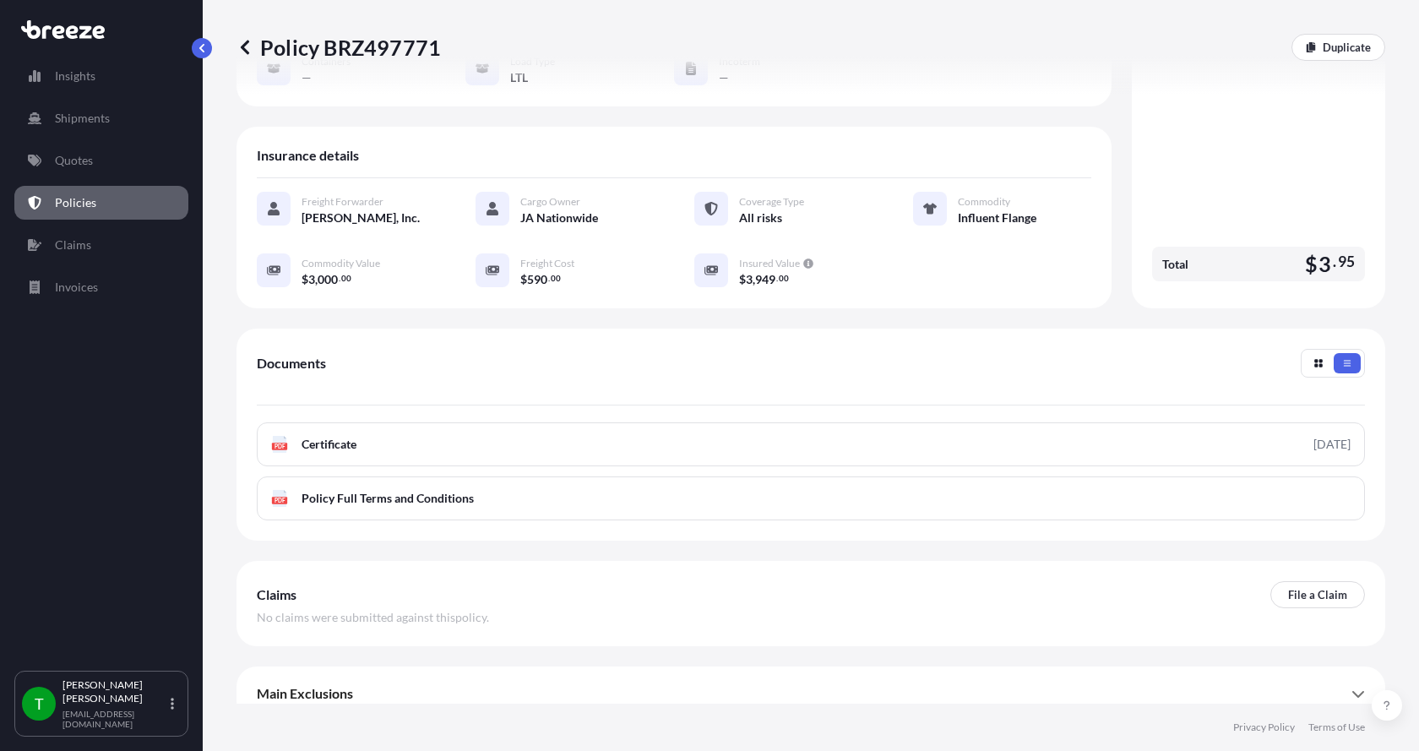
click at [283, 443] on text "PDF" at bounding box center [279, 446] width 11 height 6
